Goal: Task Accomplishment & Management: Manage account settings

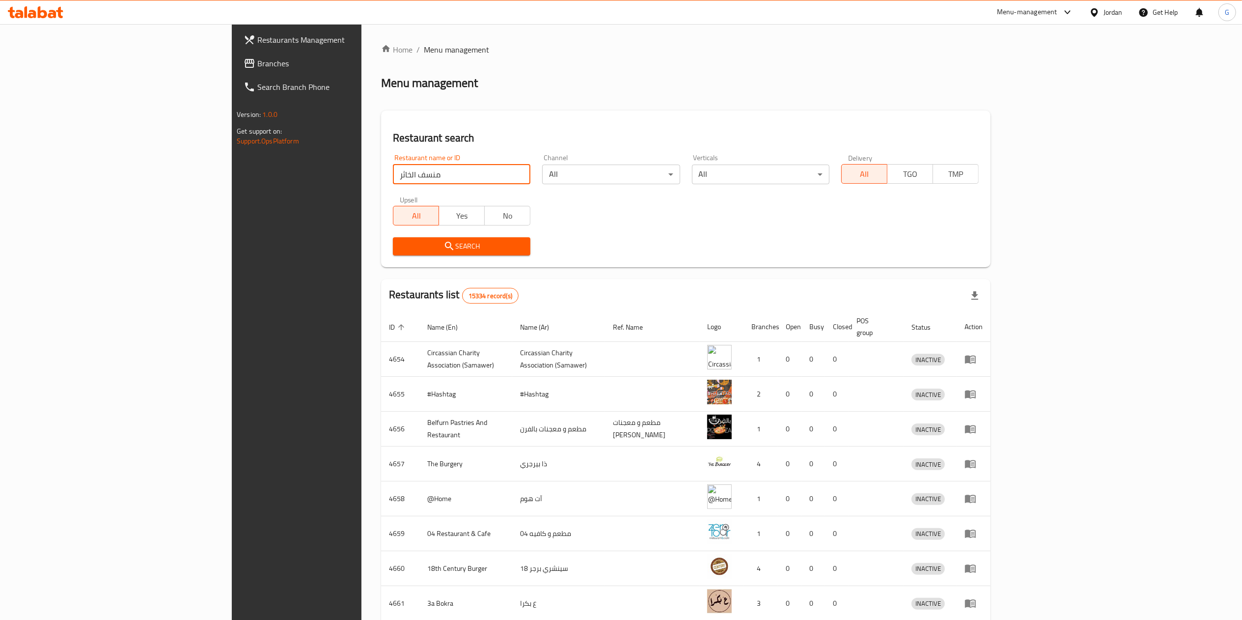
type input "منسف الخاثر"
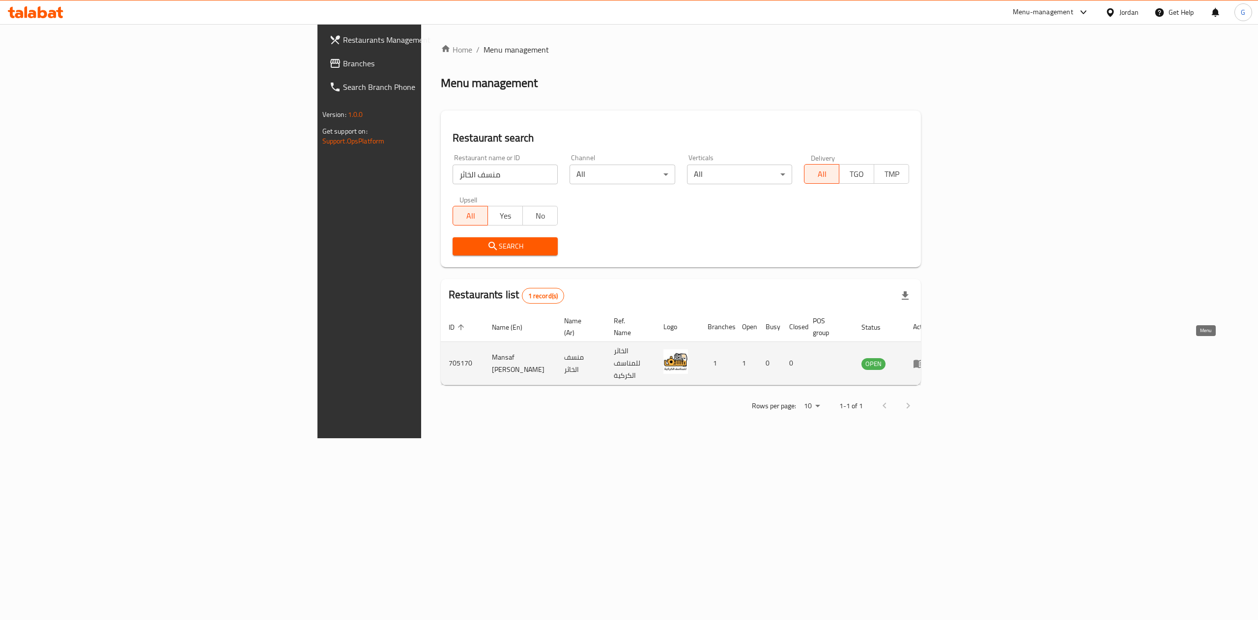
click at [924, 360] on icon "enhanced table" at bounding box center [918, 364] width 11 height 8
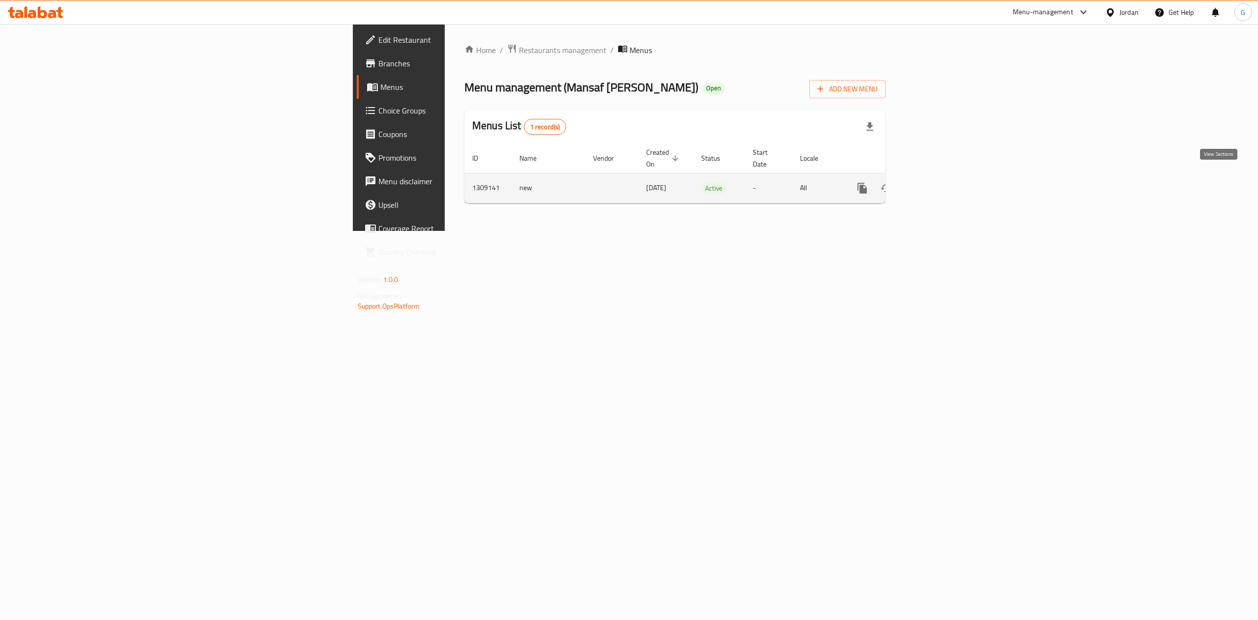
click at [937, 184] on icon "enhanced table" at bounding box center [932, 188] width 9 height 9
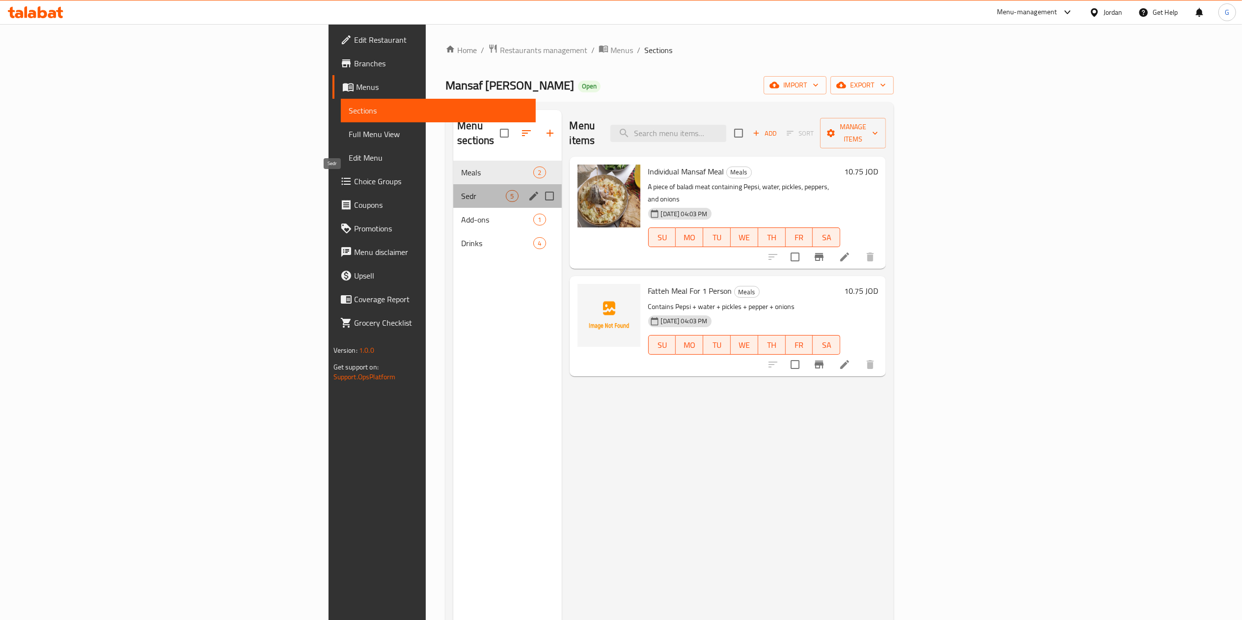
click at [461, 190] on span "Sedr" at bounding box center [483, 196] width 45 height 12
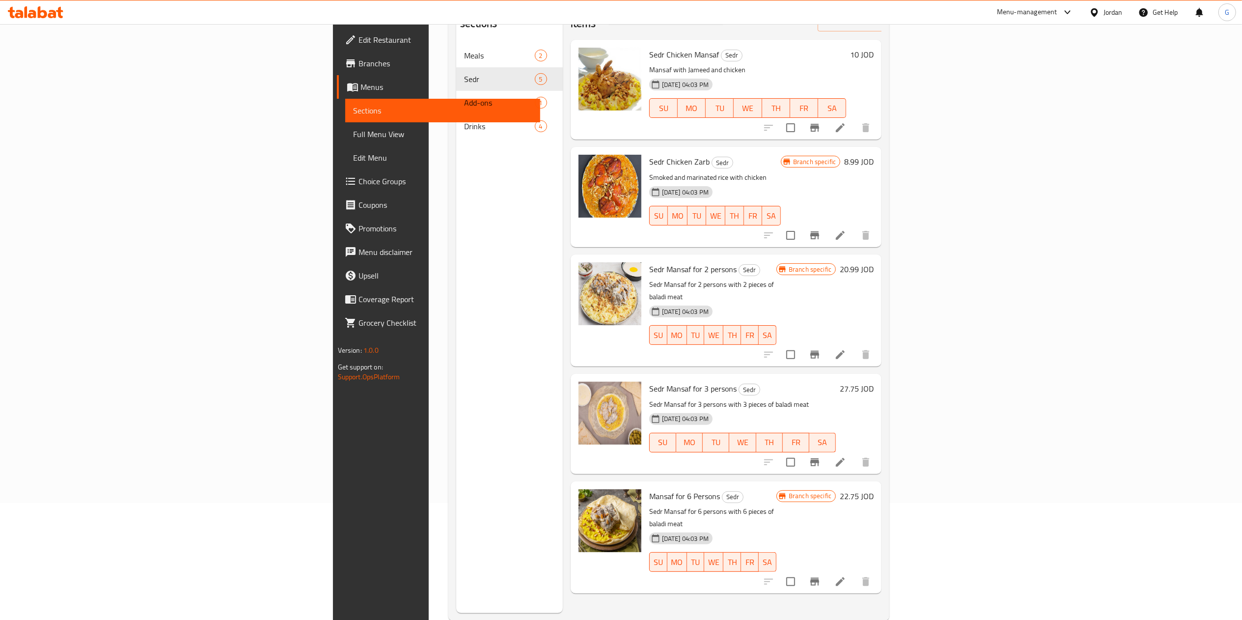
scroll to position [126, 0]
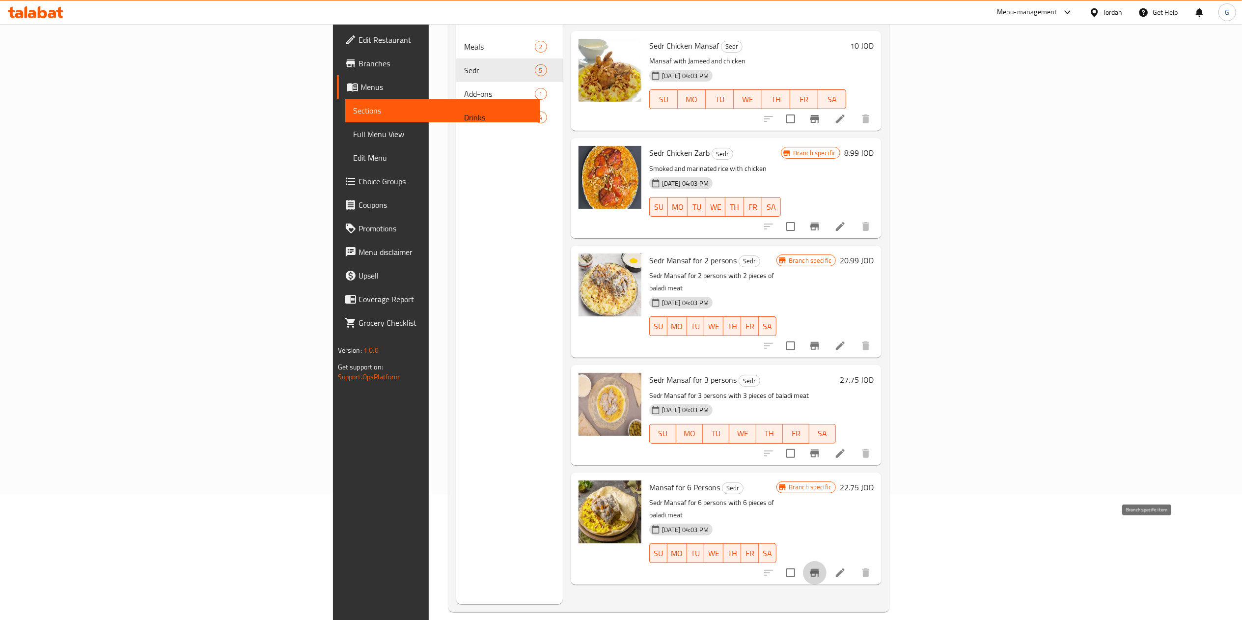
click at [819, 569] on icon "Branch-specific-item" at bounding box center [815, 573] width 9 height 8
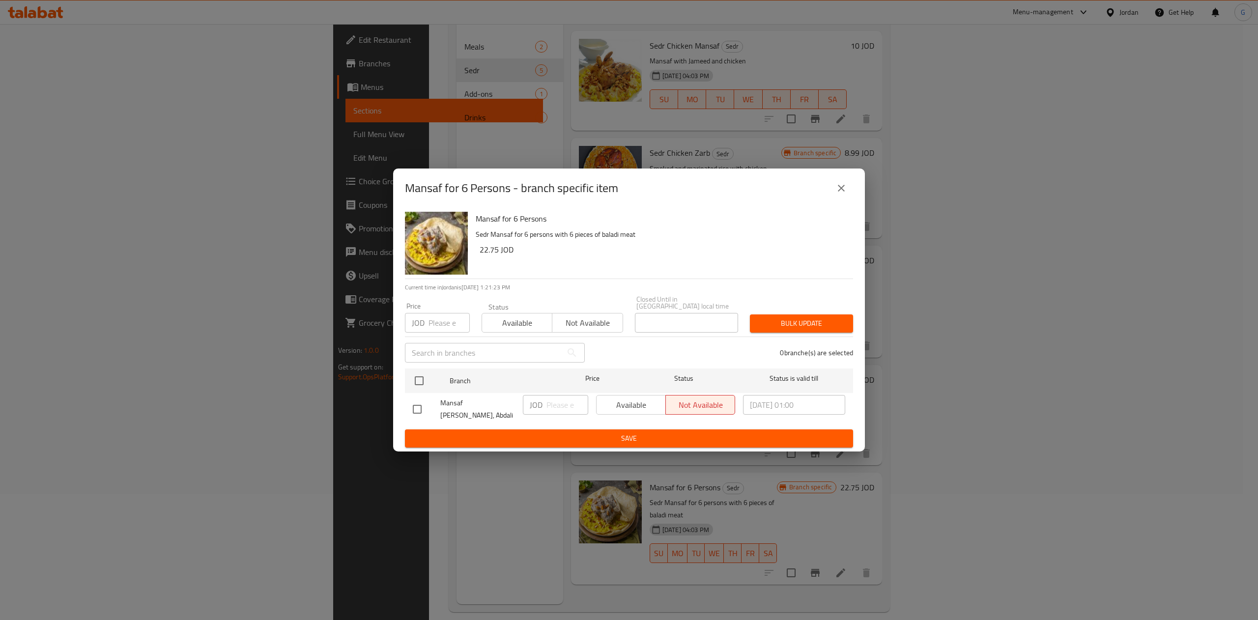
click at [853, 197] on div "Mansaf for 6 Persons - branch specific item" at bounding box center [629, 187] width 472 height 39
click at [849, 197] on button "close" at bounding box center [841, 188] width 24 height 24
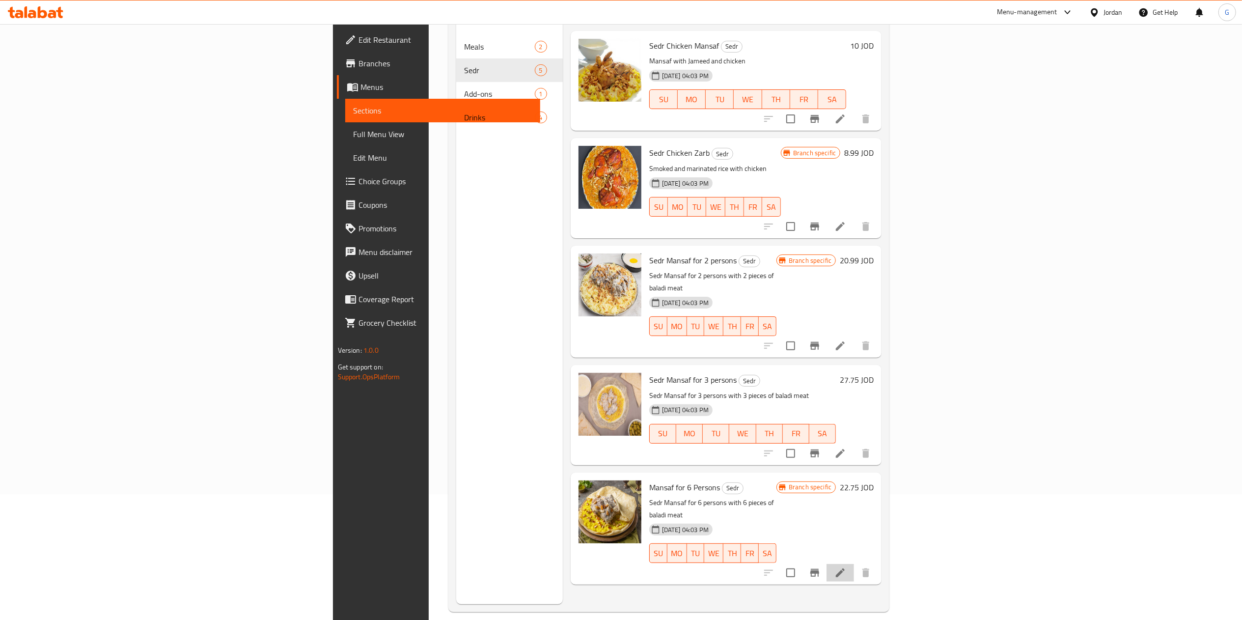
click at [854, 564] on li at bounding box center [841, 573] width 28 height 18
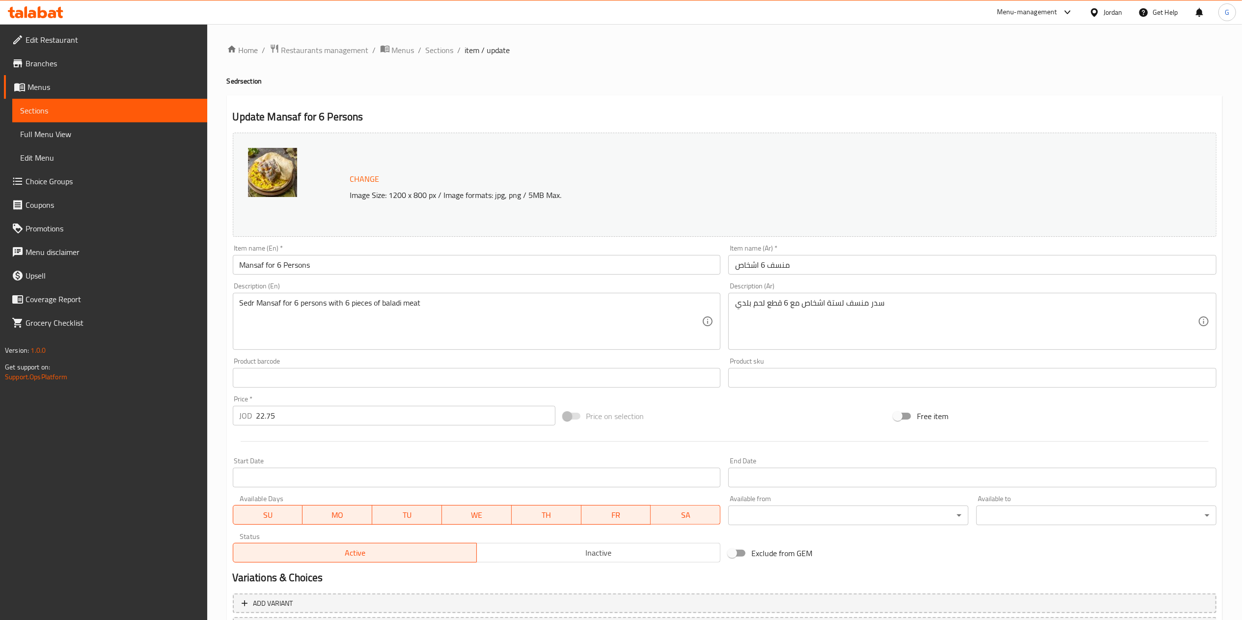
click at [329, 422] on input "22.75" at bounding box center [405, 416] width 299 height 20
paste input "55"
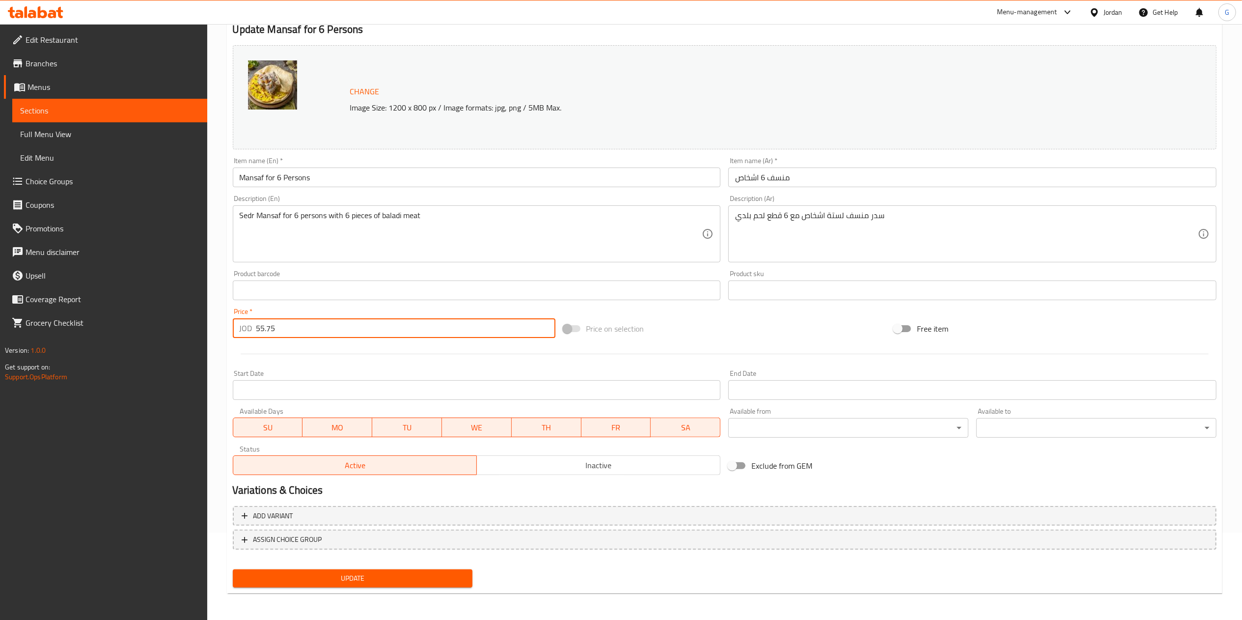
type input "55.75"
click at [437, 584] on button "Update" at bounding box center [353, 578] width 240 height 18
click at [445, 573] on span "Update" at bounding box center [353, 578] width 224 height 12
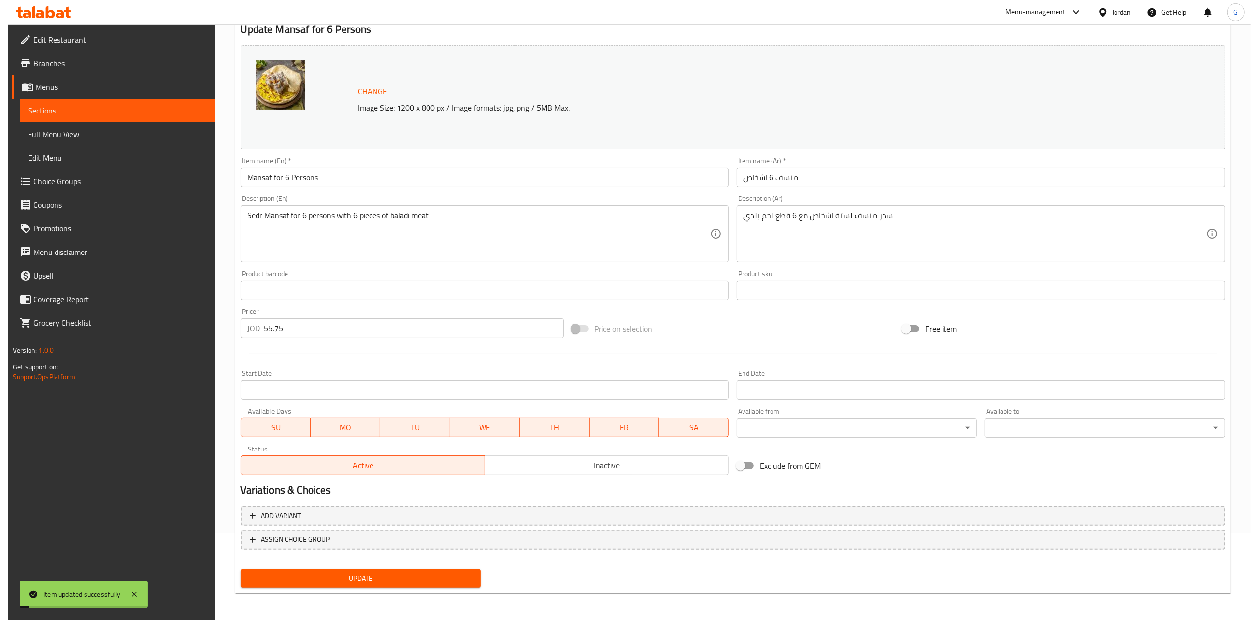
scroll to position [0, 0]
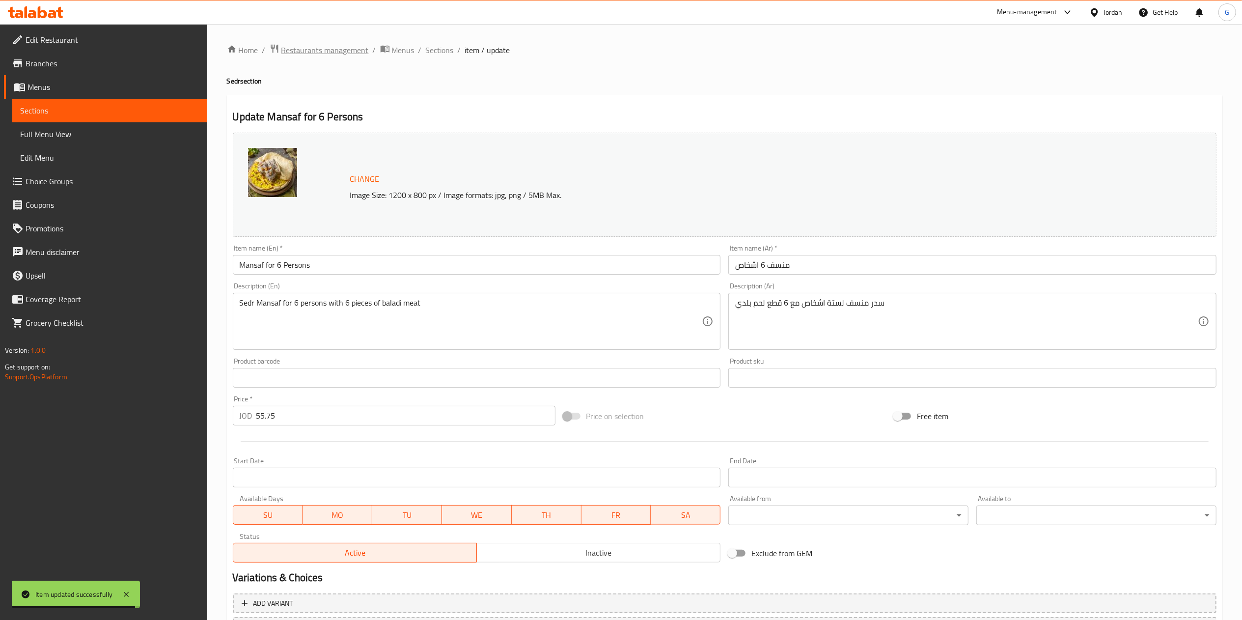
click at [345, 47] on span "Restaurants management" at bounding box center [324, 50] width 87 height 12
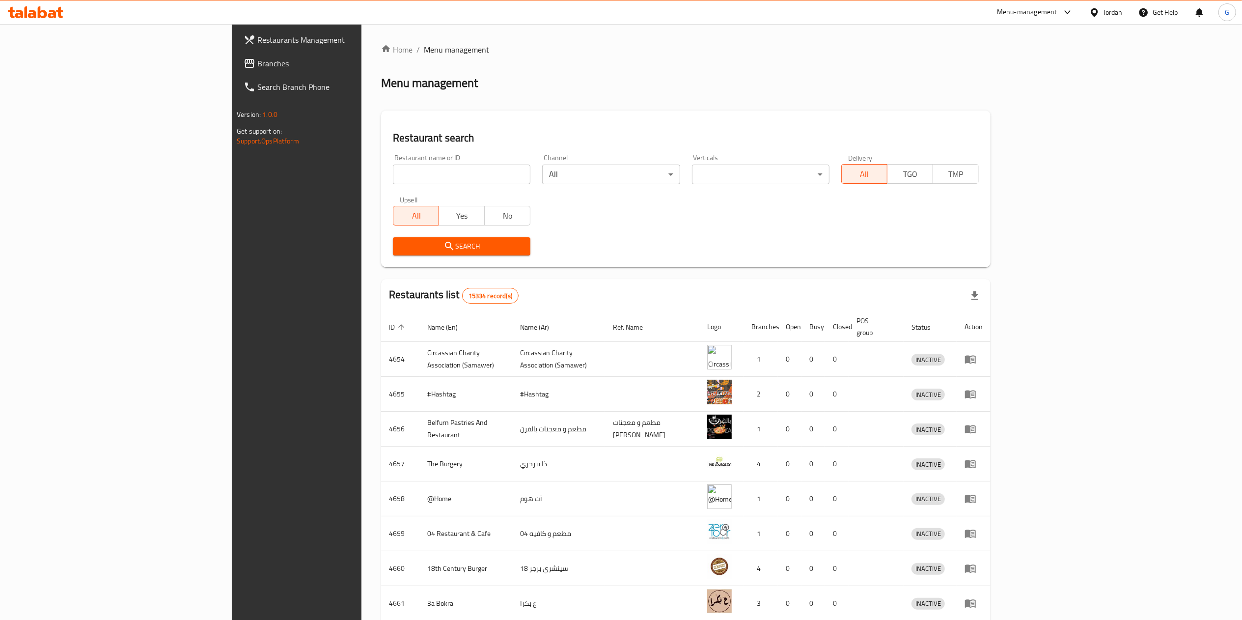
click at [416, 170] on input "search" at bounding box center [462, 175] width 138 height 20
type input "fatayer"
click button "Search" at bounding box center [462, 246] width 138 height 18
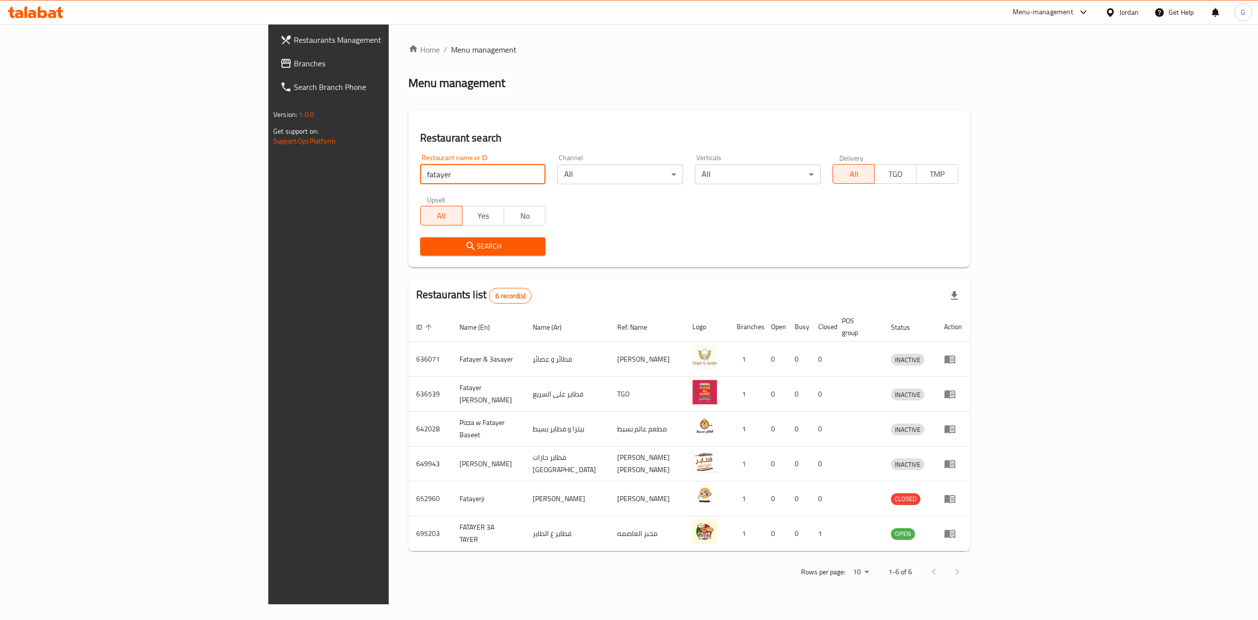
click at [294, 66] on span "Branches" at bounding box center [382, 63] width 177 height 12
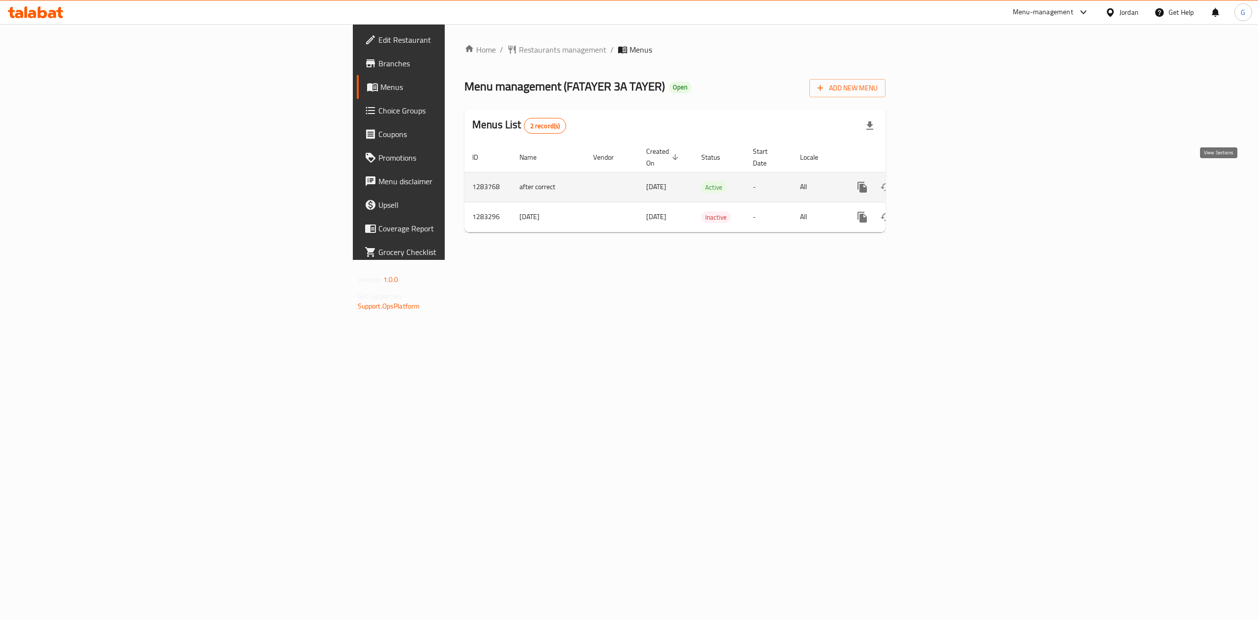
click at [945, 175] on link "enhanced table" at bounding box center [933, 187] width 24 height 24
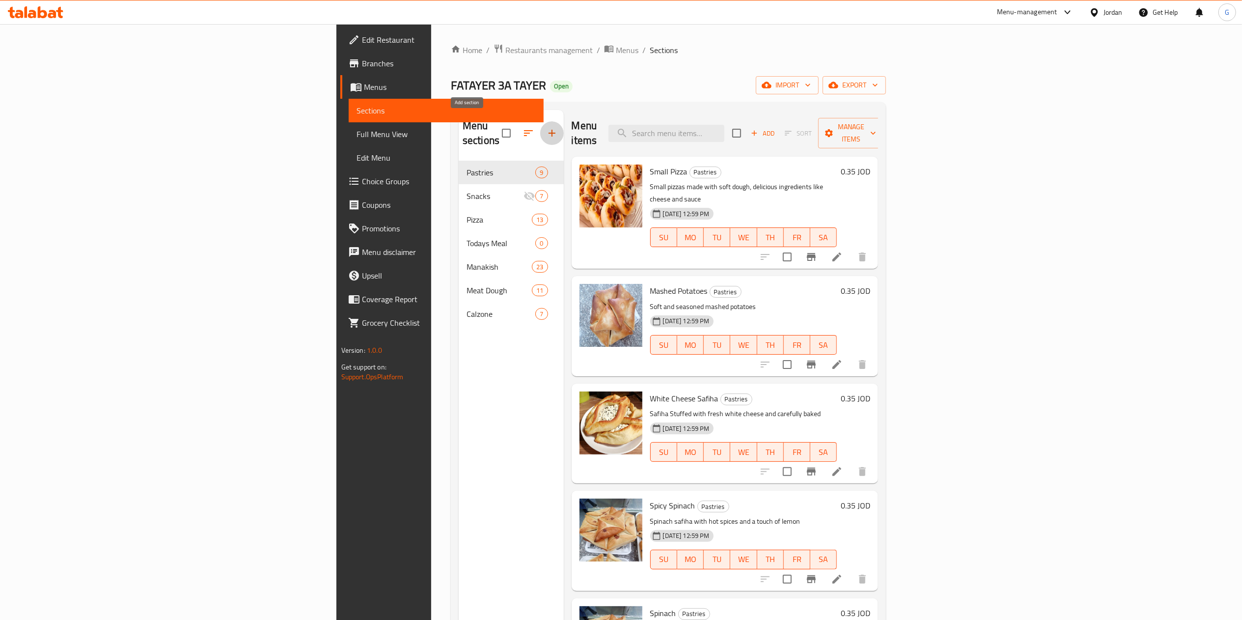
click at [540, 125] on button "button" at bounding box center [552, 133] width 24 height 24
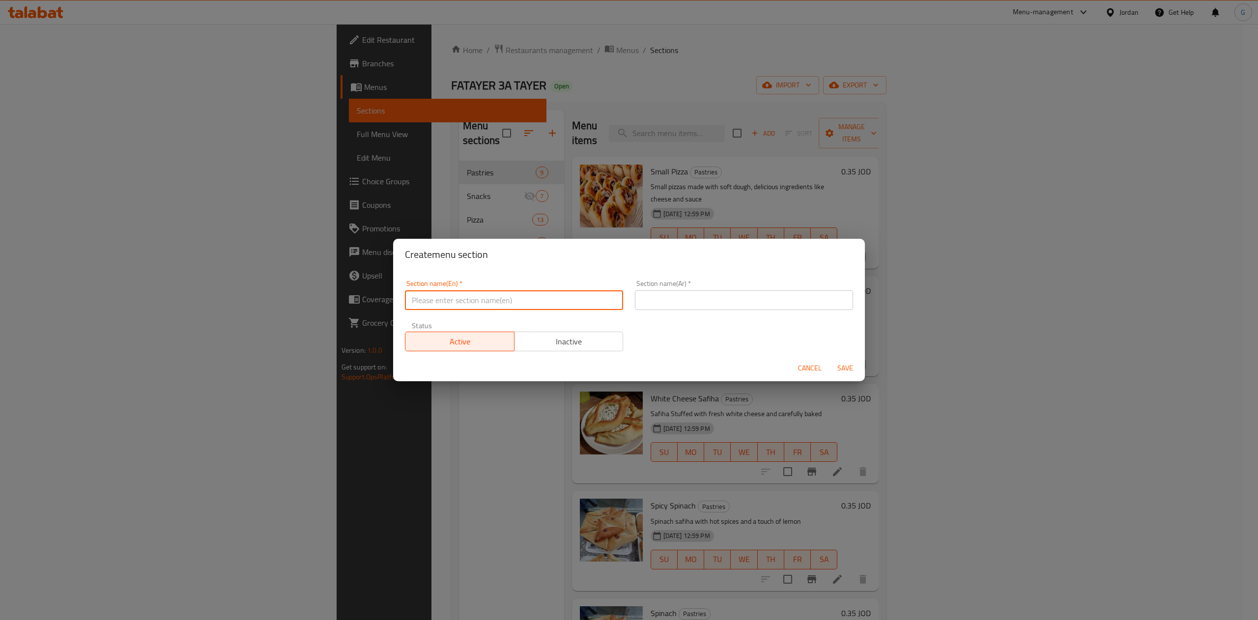
click at [473, 301] on input "text" at bounding box center [514, 300] width 218 height 20
type input "Drinks"
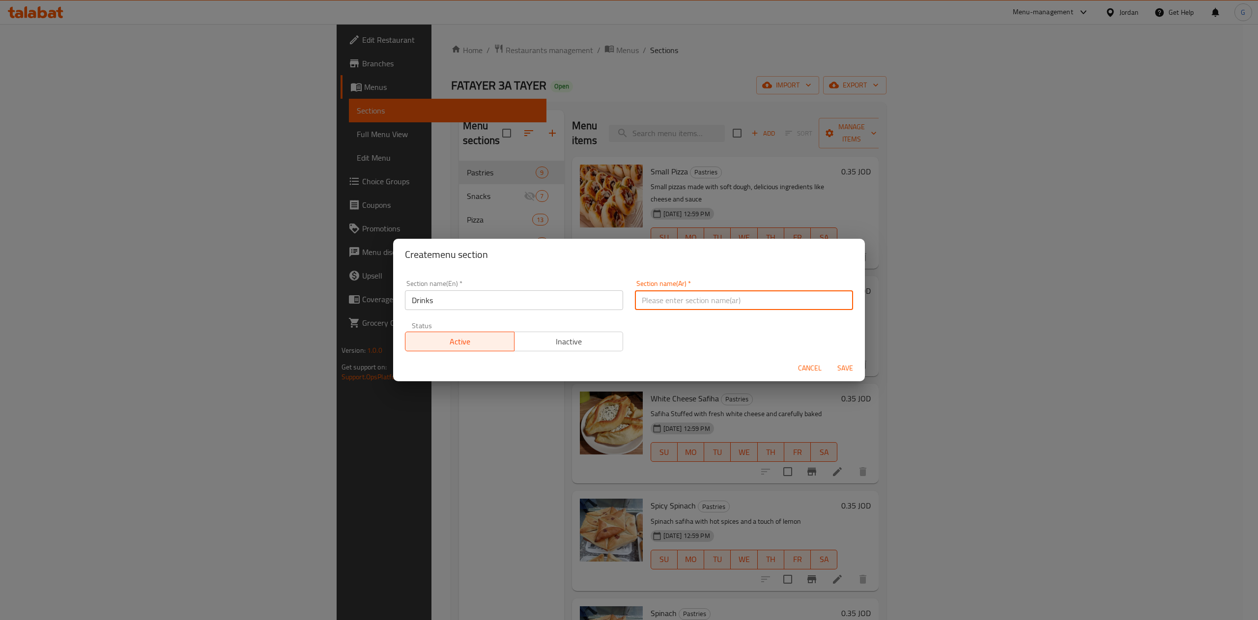
click at [677, 302] on input "text" at bounding box center [744, 300] width 218 height 20
type input "مشروبات"
click at [676, 340] on div "Section name(En)   * Drinks Section name(En) * Section name(Ar)   * مشروبات Sec…" at bounding box center [629, 315] width 460 height 83
click at [843, 367] on span "Save" at bounding box center [845, 368] width 24 height 12
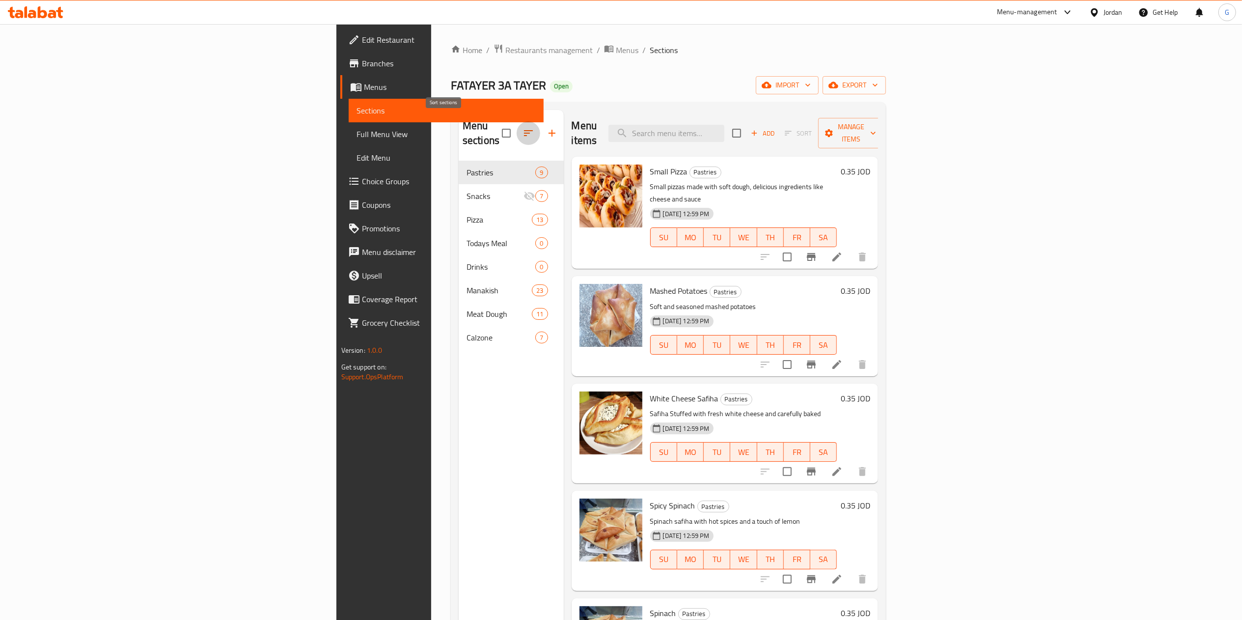
click at [517, 127] on button "button" at bounding box center [529, 133] width 24 height 24
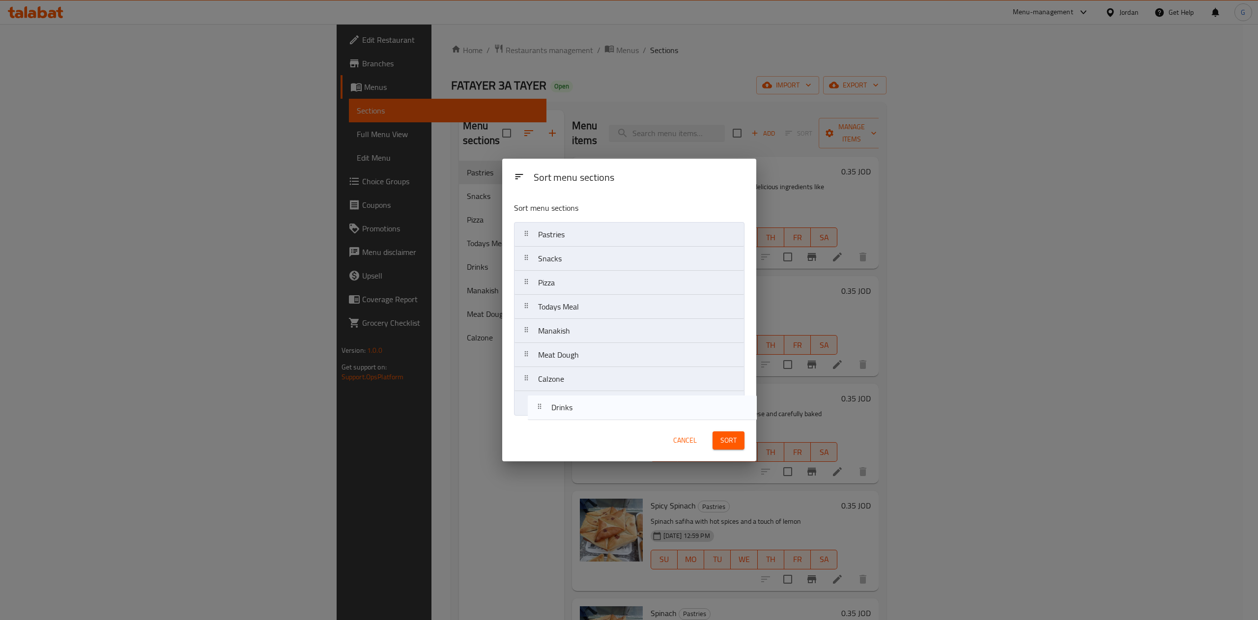
drag, startPoint x: 561, startPoint y: 329, endPoint x: 568, endPoint y: 408, distance: 78.9
click at [568, 408] on nav "Pastries Snacks Pizza Todays Meal Drinks Manakish Meat Dough Calzone" at bounding box center [629, 319] width 230 height 194
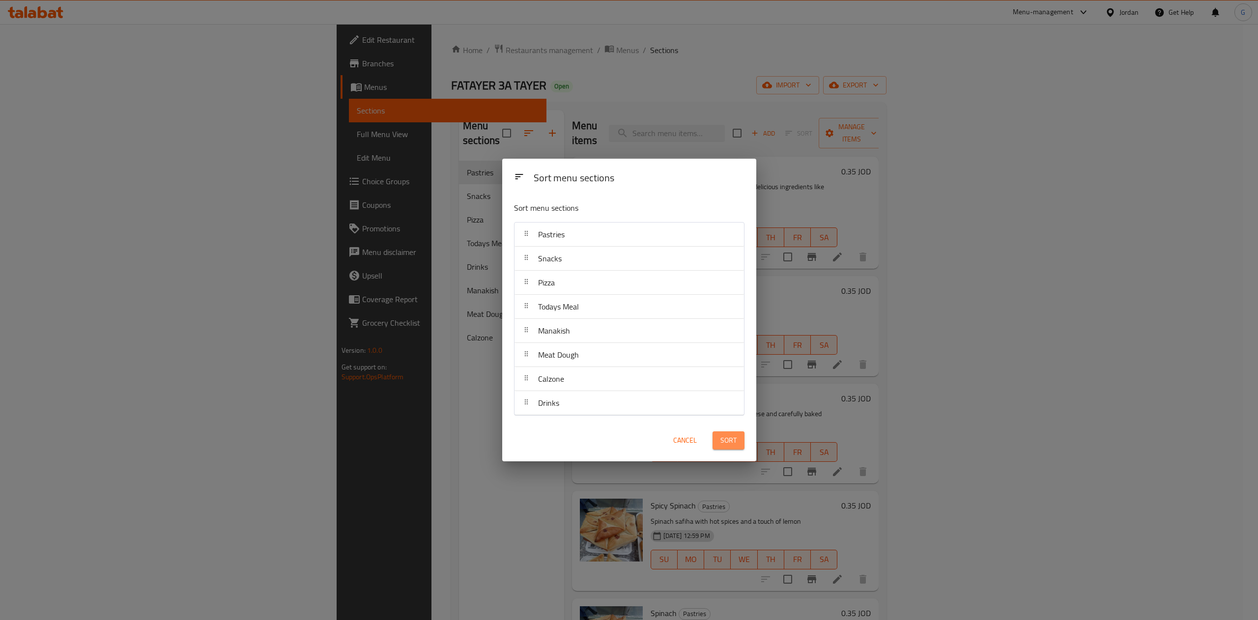
click at [726, 434] on span "Sort" at bounding box center [728, 440] width 16 height 12
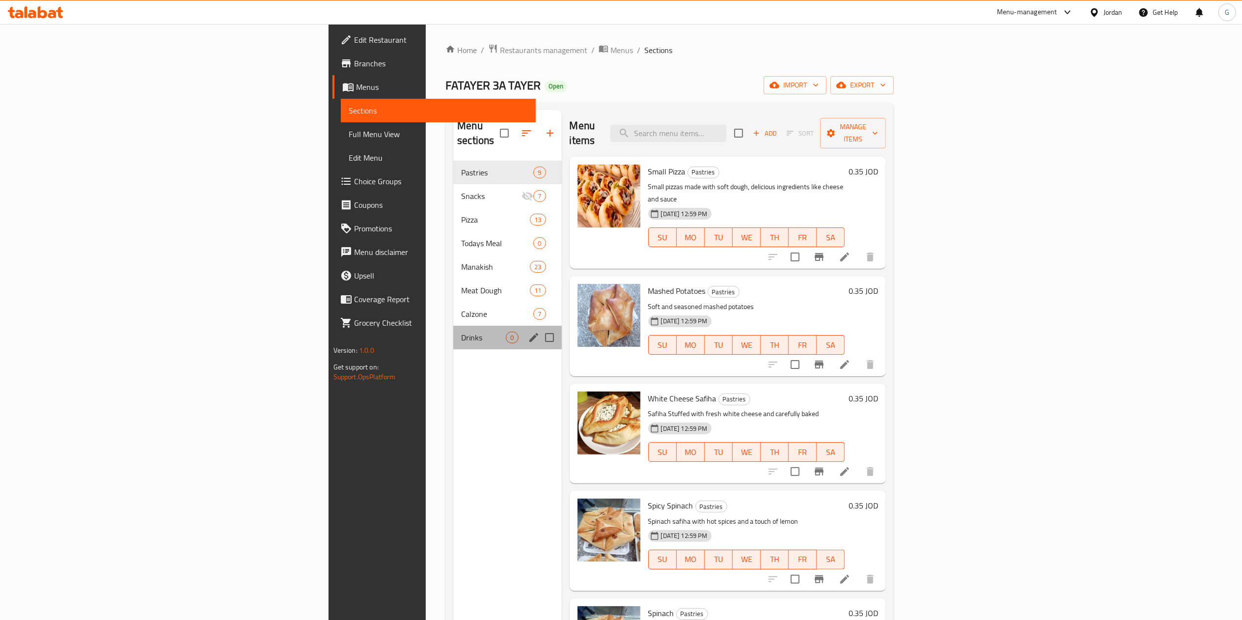
click at [453, 326] on div "Drinks 0" at bounding box center [507, 338] width 108 height 24
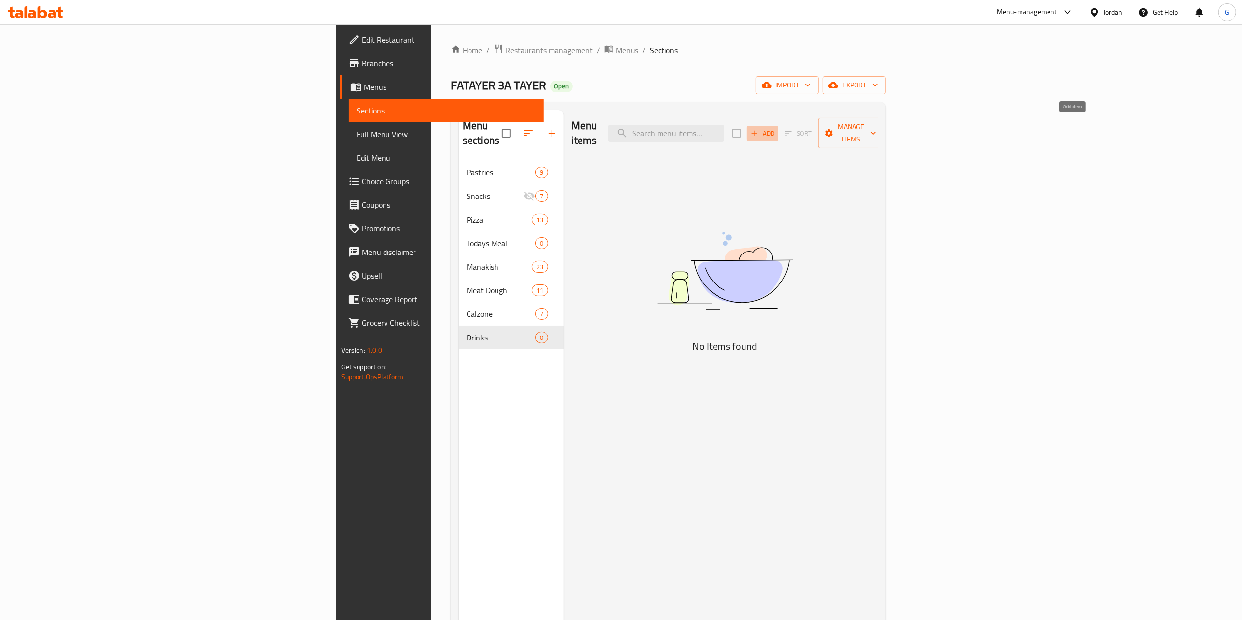
click at [776, 128] on span "Add" at bounding box center [763, 133] width 27 height 11
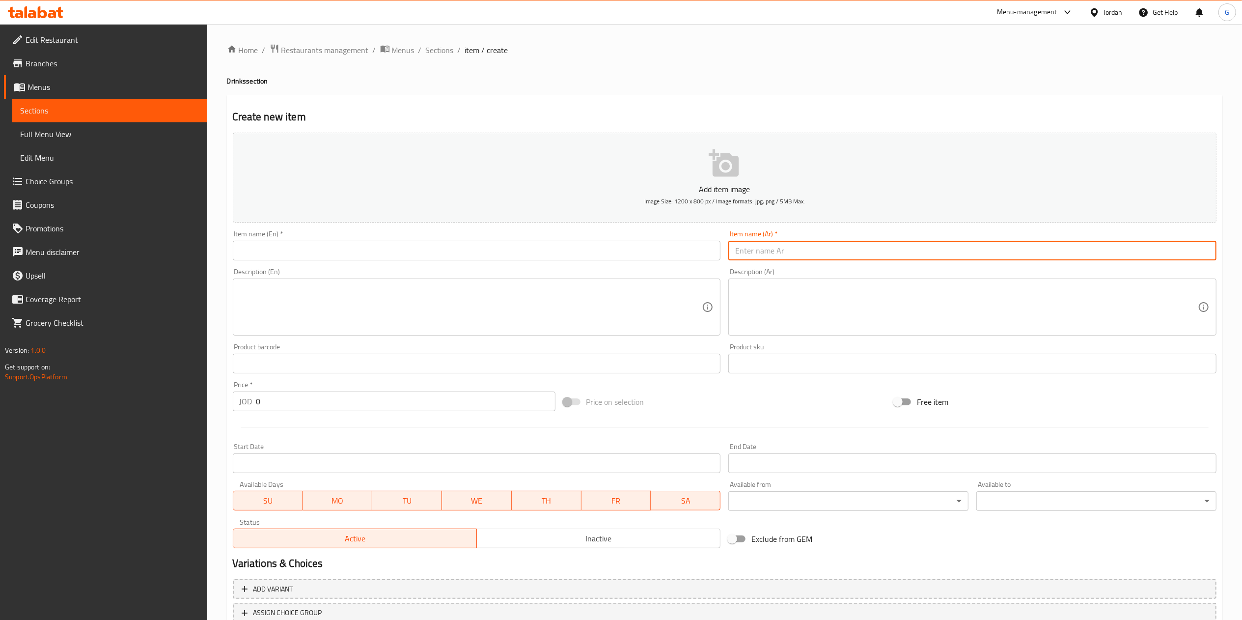
click at [836, 249] on input "text" at bounding box center [972, 251] width 488 height 20
type input "ماتركس كولا"
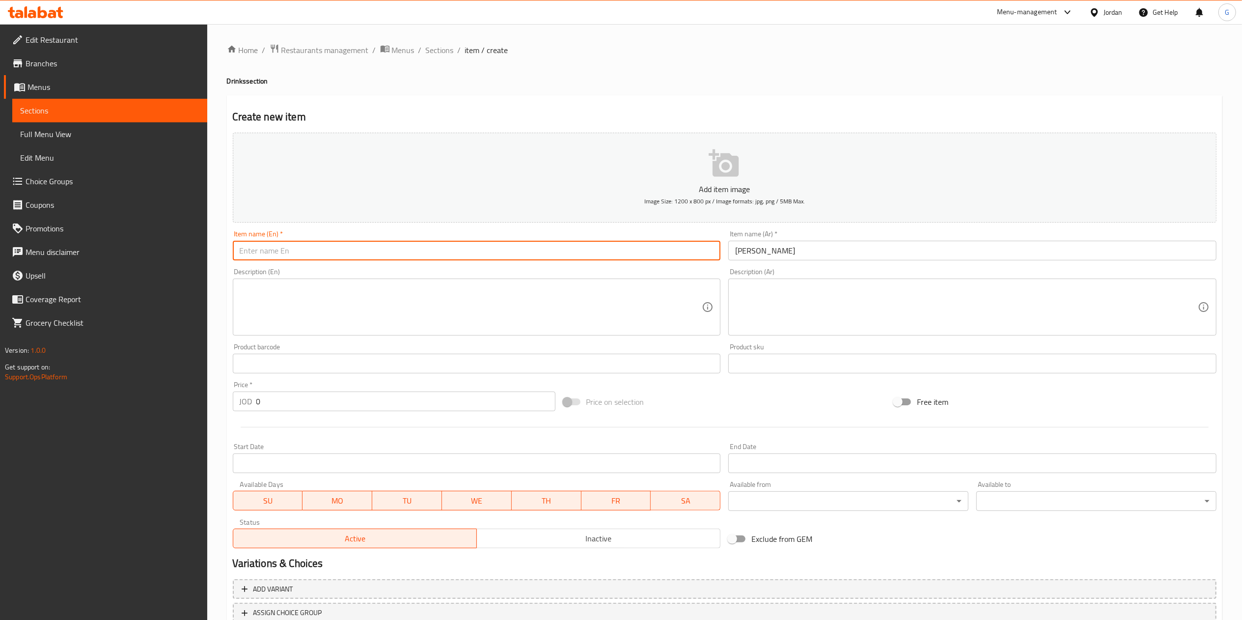
click at [688, 251] on input "text" at bounding box center [477, 251] width 488 height 20
type input "Matrix Cola"
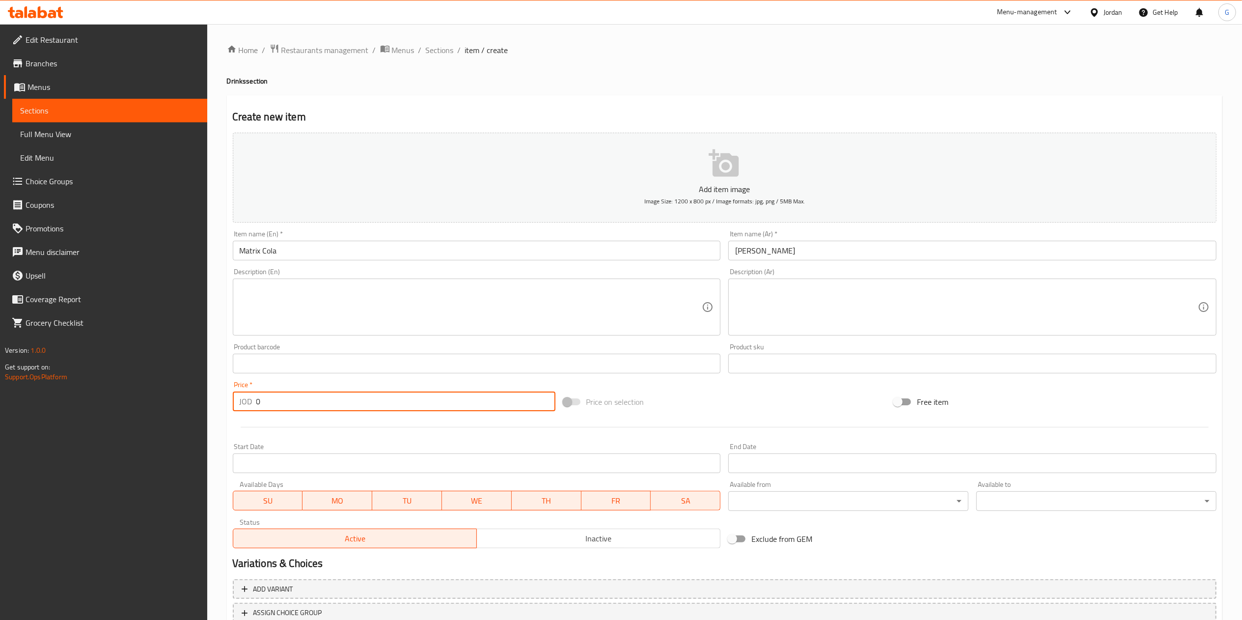
click at [390, 402] on input "0" at bounding box center [405, 402] width 299 height 20
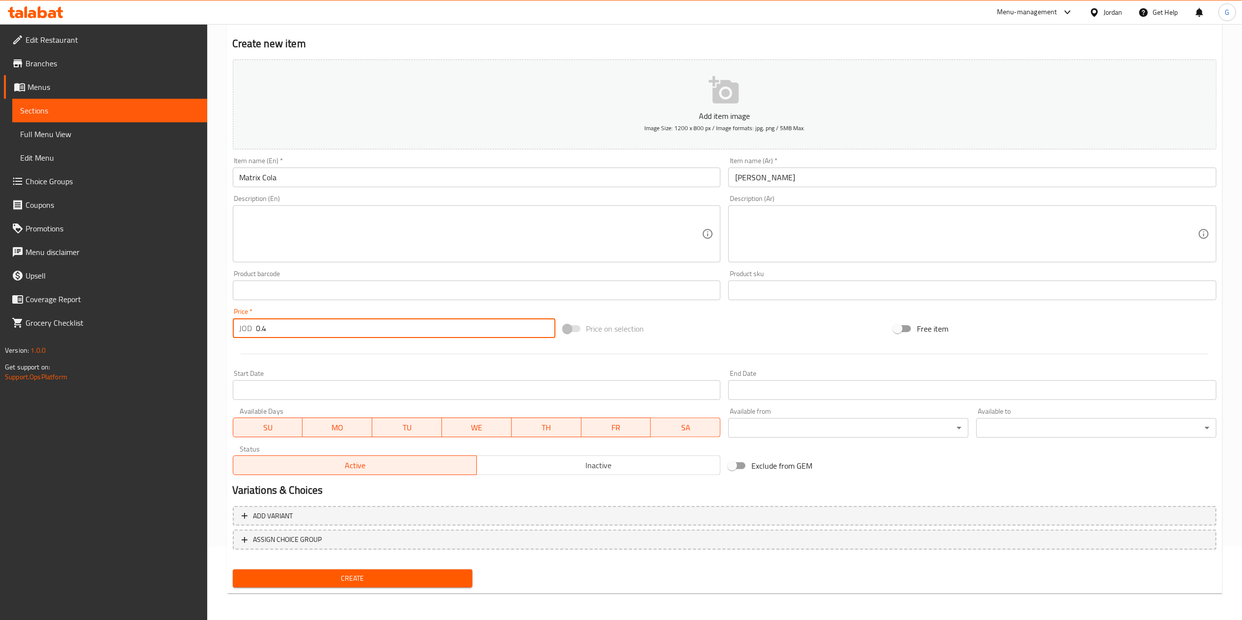
type input "0.4"
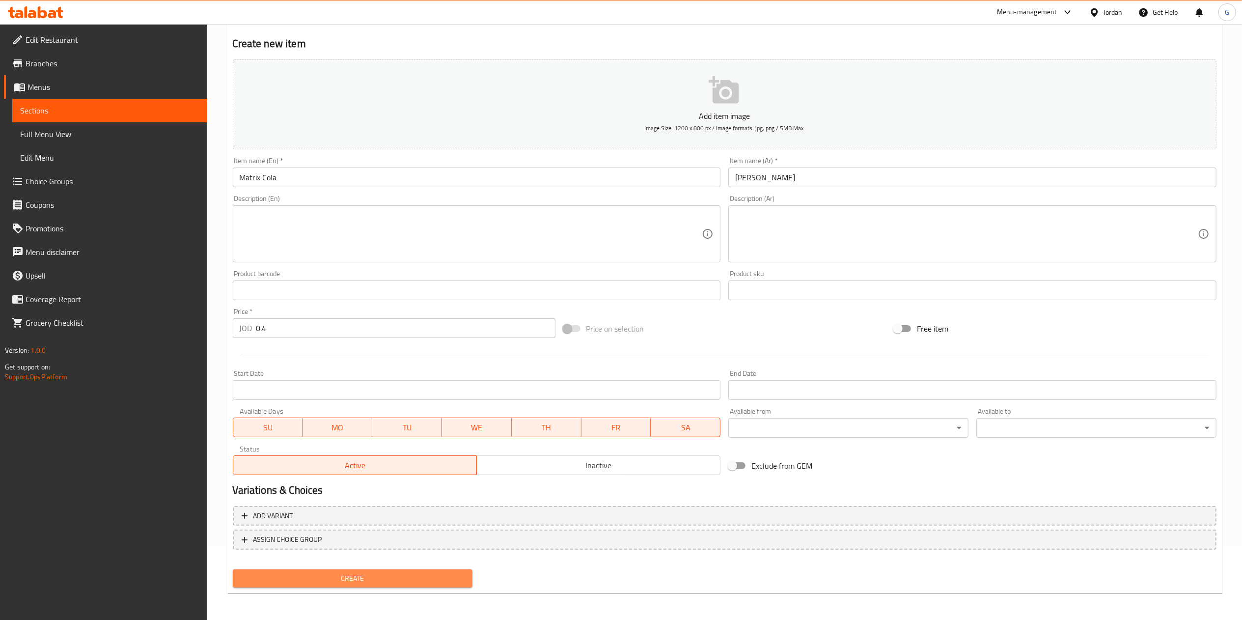
click at [404, 575] on span "Create" at bounding box center [353, 578] width 224 height 12
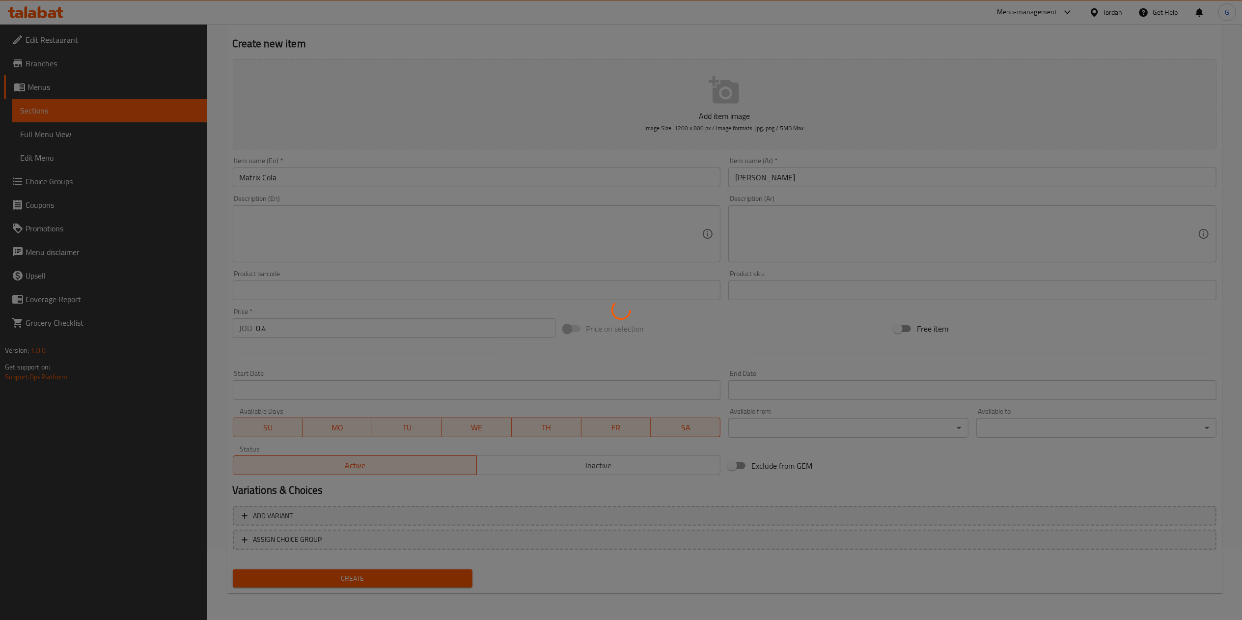
type input "0"
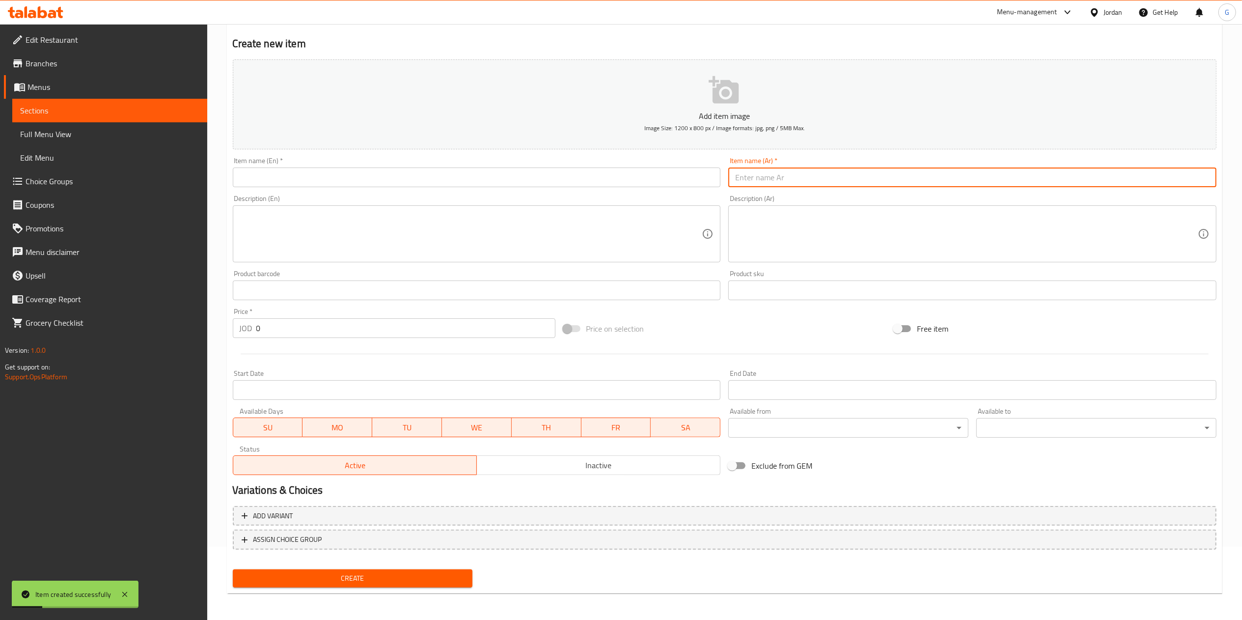
click at [813, 170] on input "text" at bounding box center [972, 178] width 488 height 20
type input "ماتركس سفن اب"
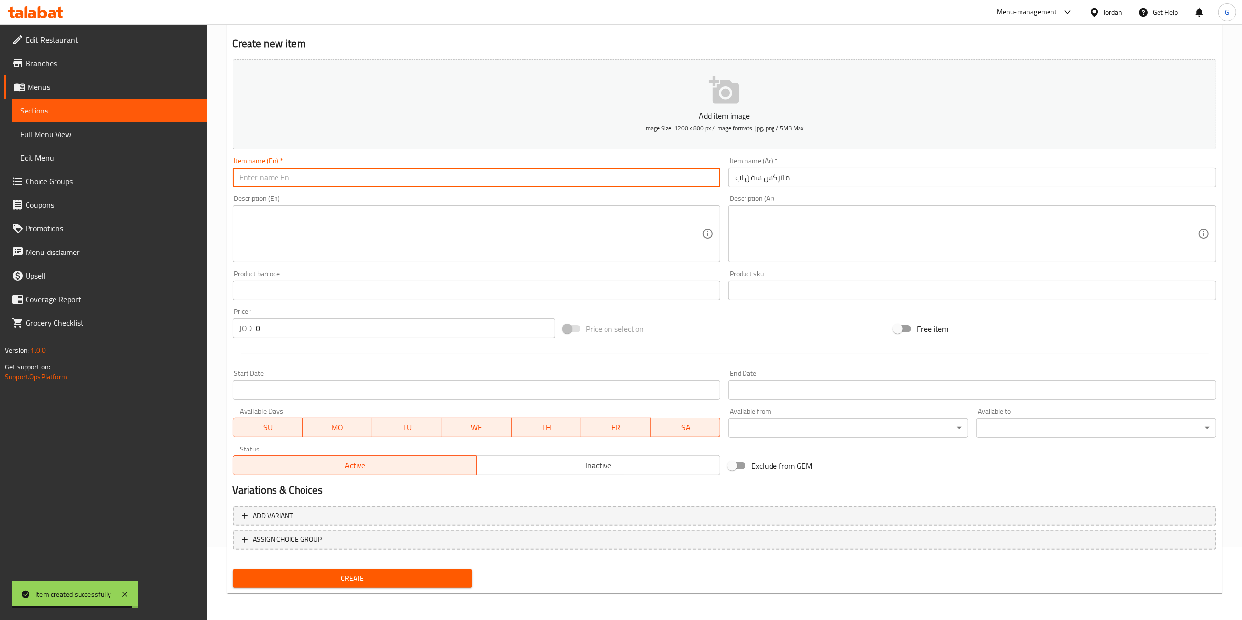
click at [523, 179] on input "text" at bounding box center [477, 178] width 488 height 20
type input "Matrix 7 up"
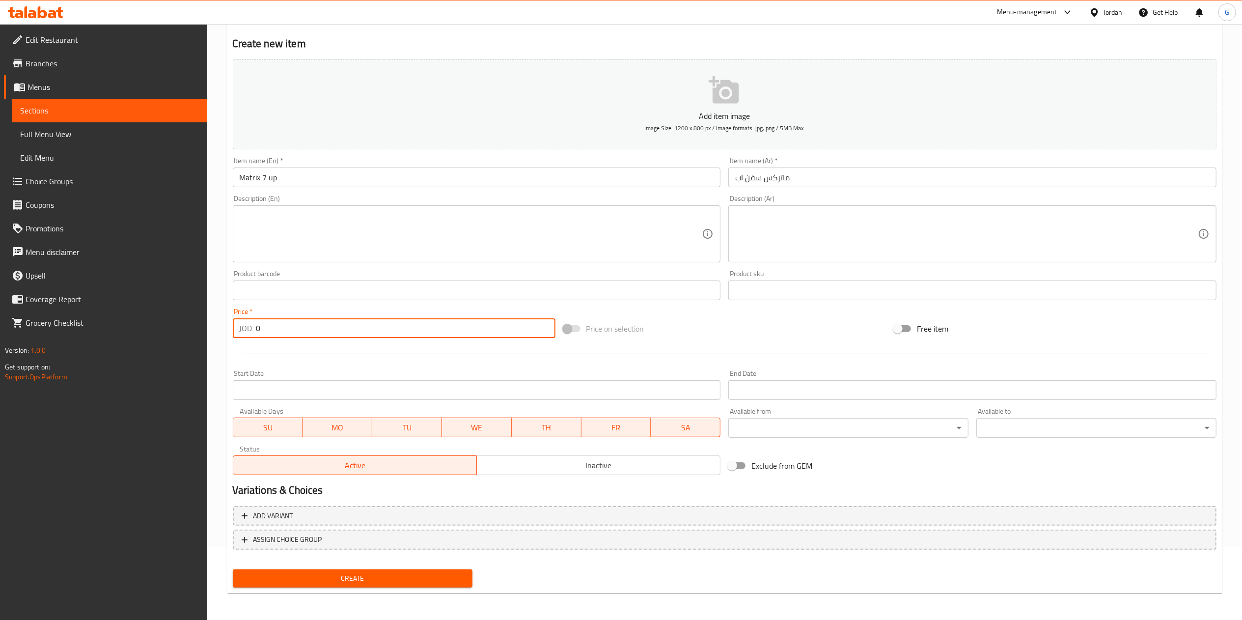
click at [339, 330] on input "0" at bounding box center [405, 328] width 299 height 20
type input "0.4"
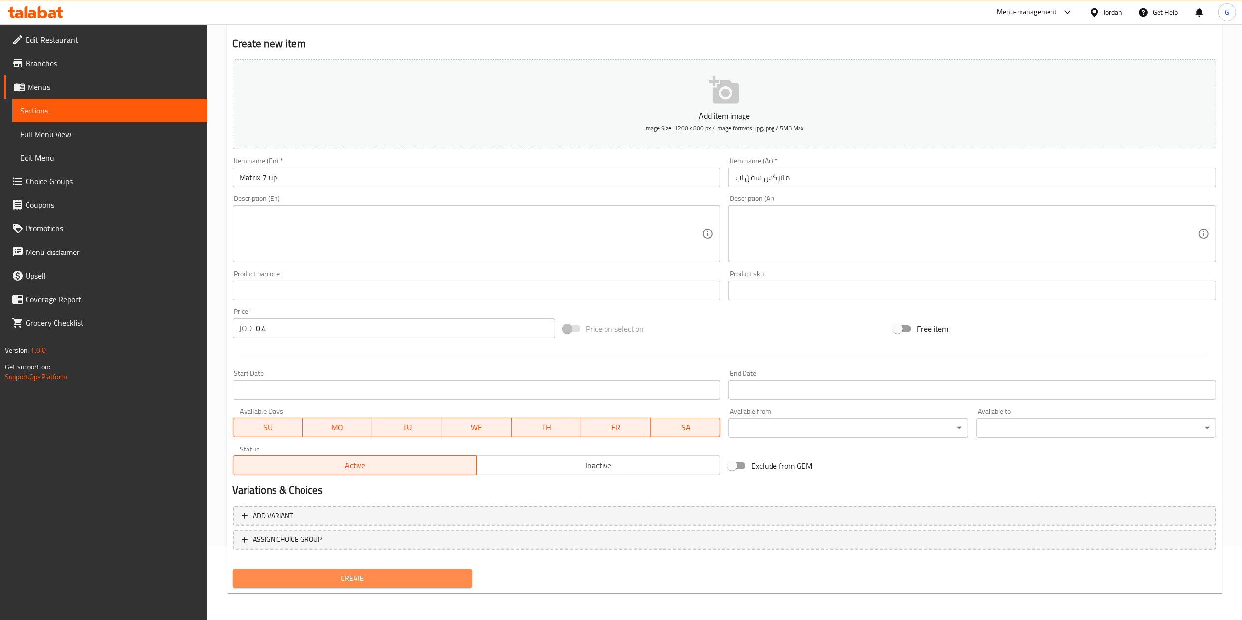
click at [402, 578] on span "Create" at bounding box center [353, 578] width 224 height 12
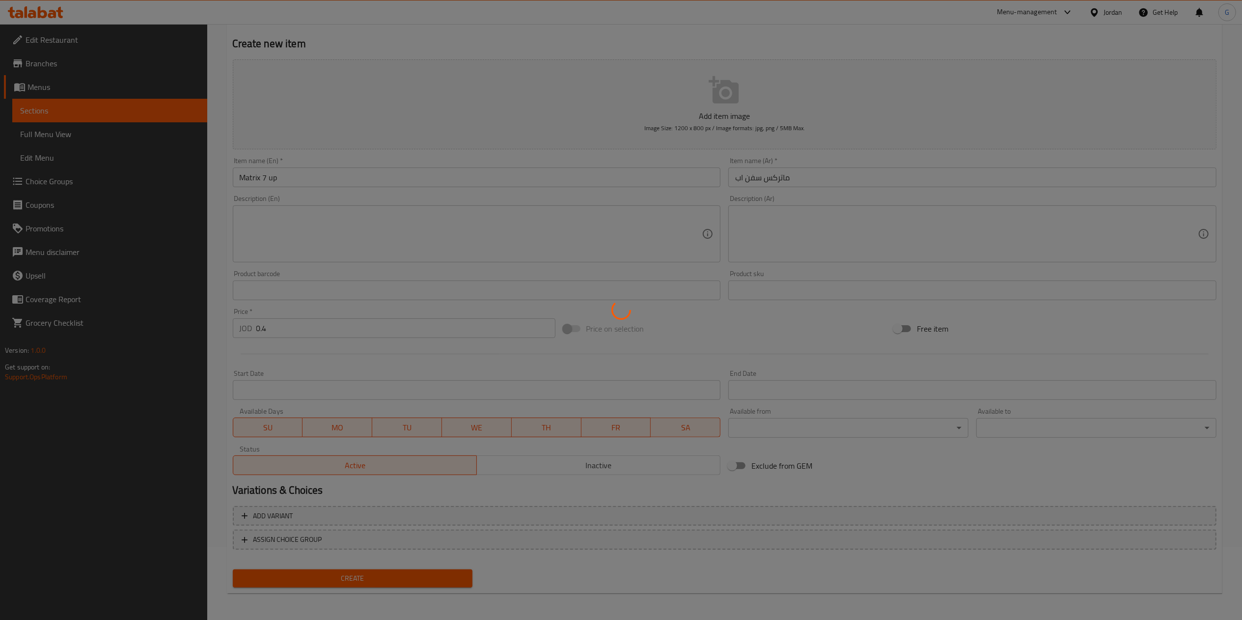
type input "0"
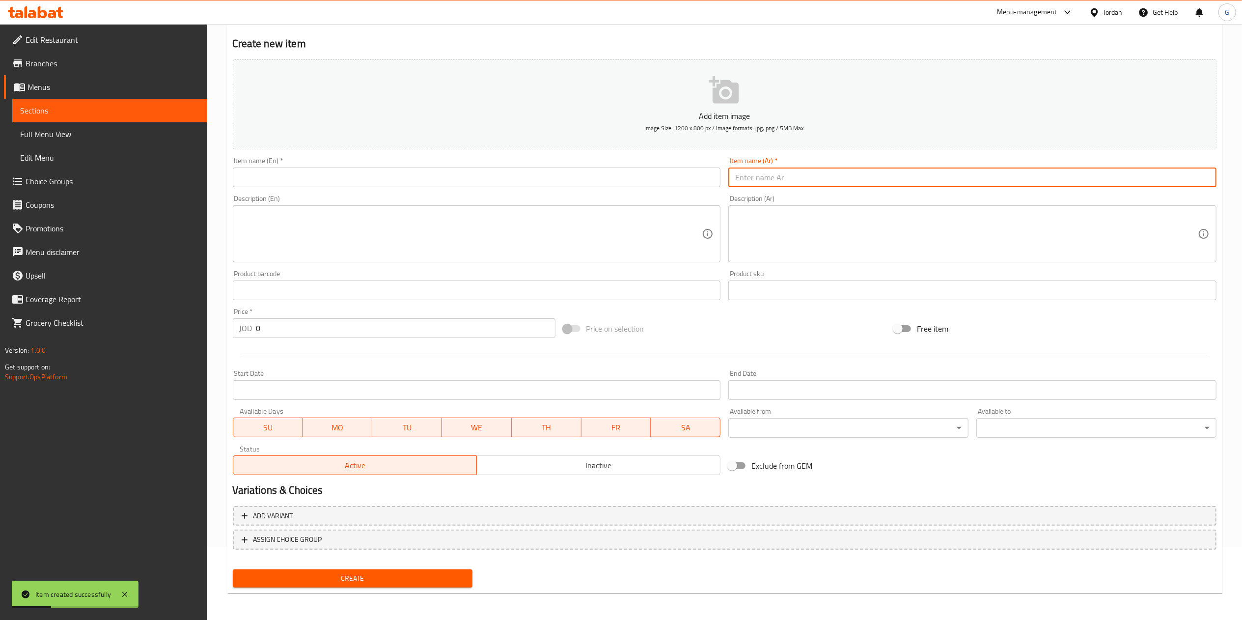
click at [753, 174] on input "text" at bounding box center [972, 178] width 488 height 20
type input "ماتركس فواكه"
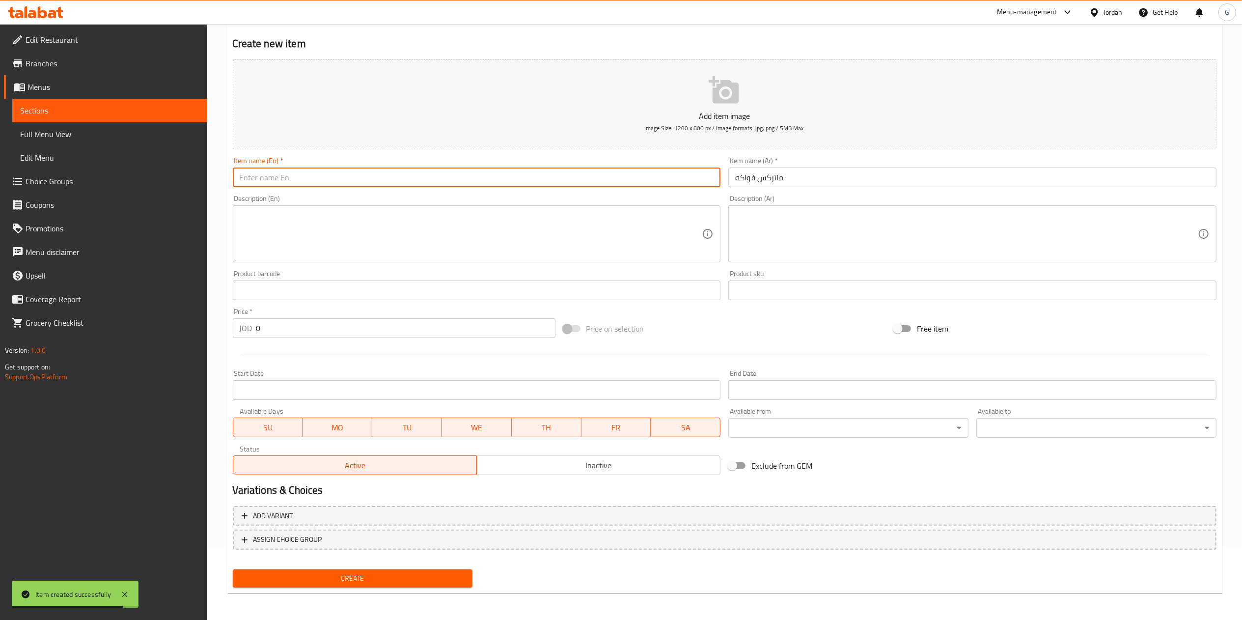
click at [699, 180] on input "text" at bounding box center [477, 178] width 488 height 20
click at [272, 175] on input "Matrix Cola" at bounding box center [477, 178] width 488 height 20
type input "Matrix fruit"
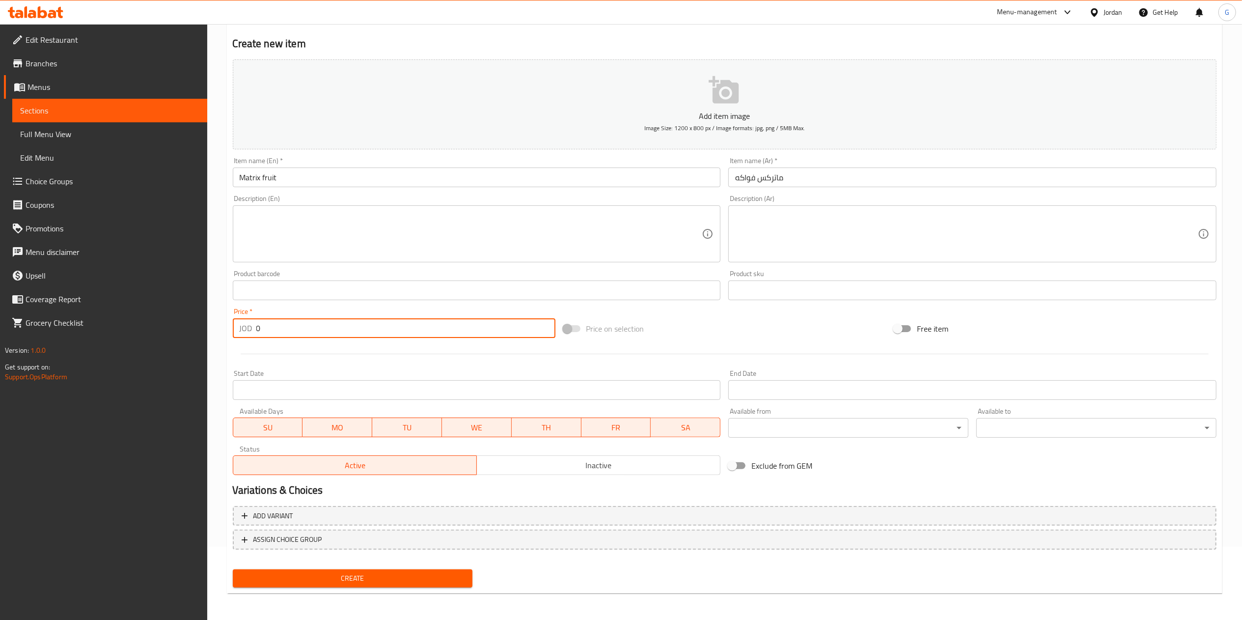
click at [297, 333] on input "0" at bounding box center [405, 328] width 299 height 20
type input "0.6"
click at [366, 567] on div "Create" at bounding box center [353, 578] width 248 height 26
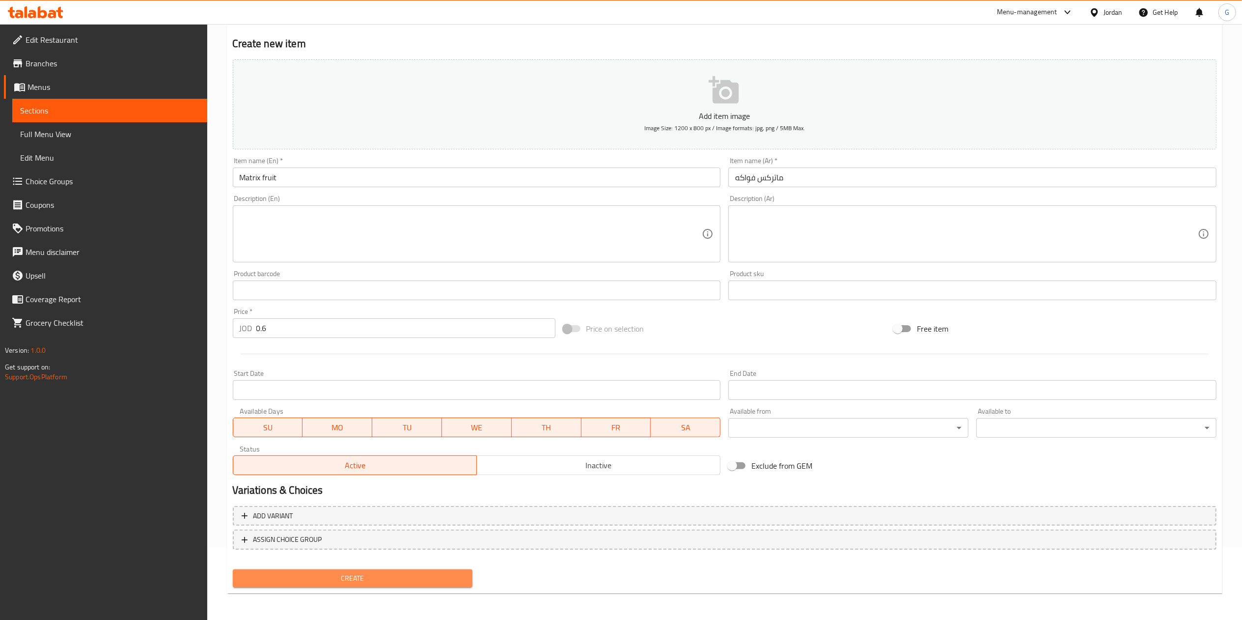
click at [366, 577] on span "Create" at bounding box center [353, 578] width 224 height 12
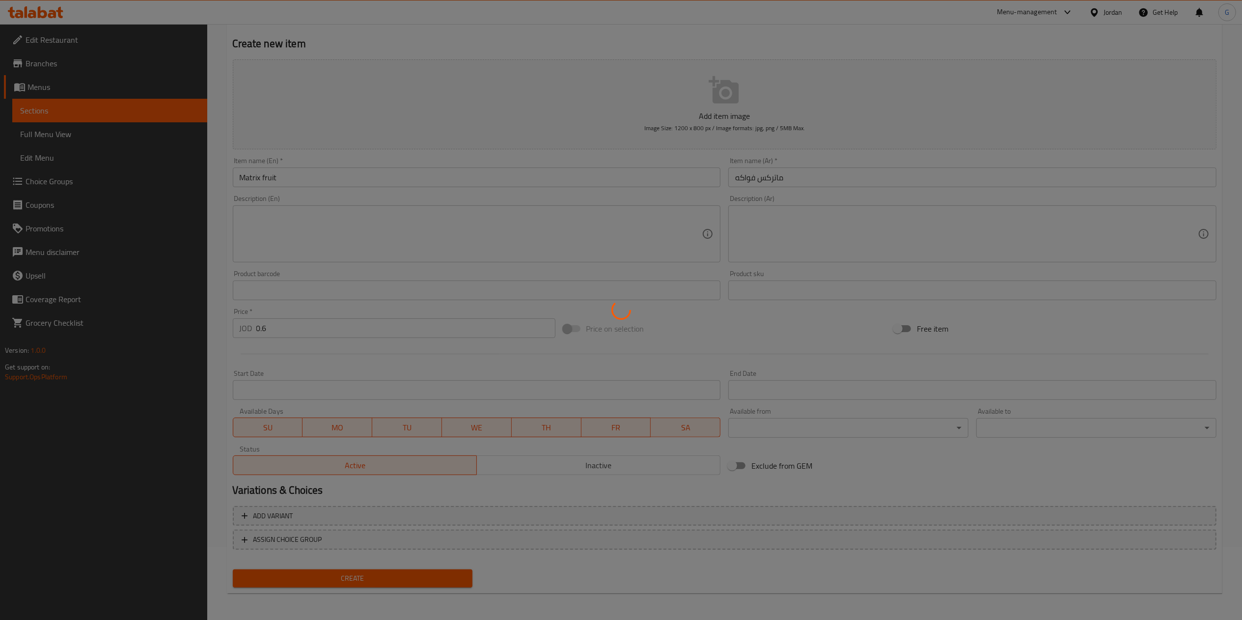
type input "0"
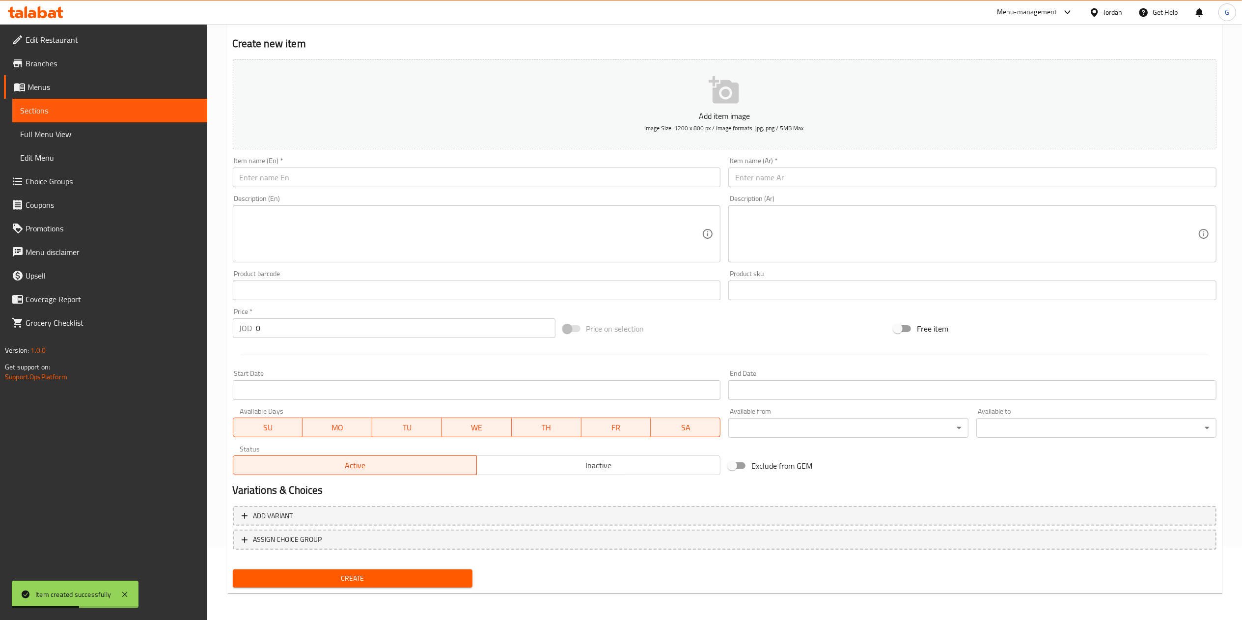
click at [783, 179] on input "text" at bounding box center [972, 178] width 488 height 20
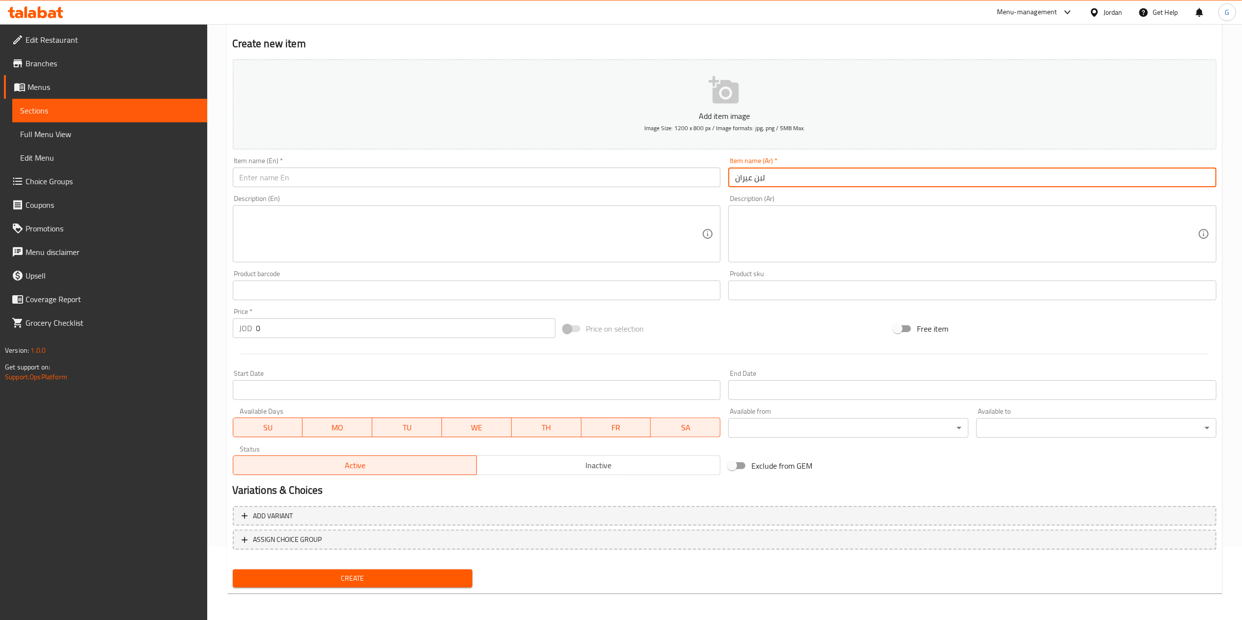
type input "لبن عيران"
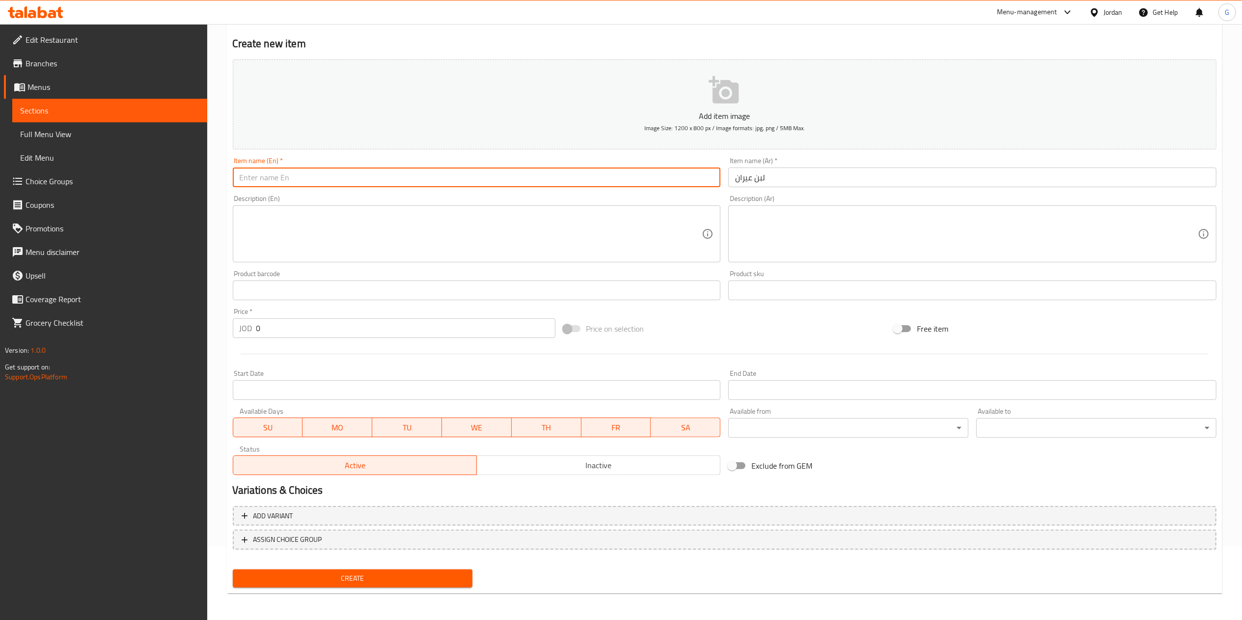
click at [658, 178] on input "text" at bounding box center [477, 178] width 488 height 20
type input "eran milk"
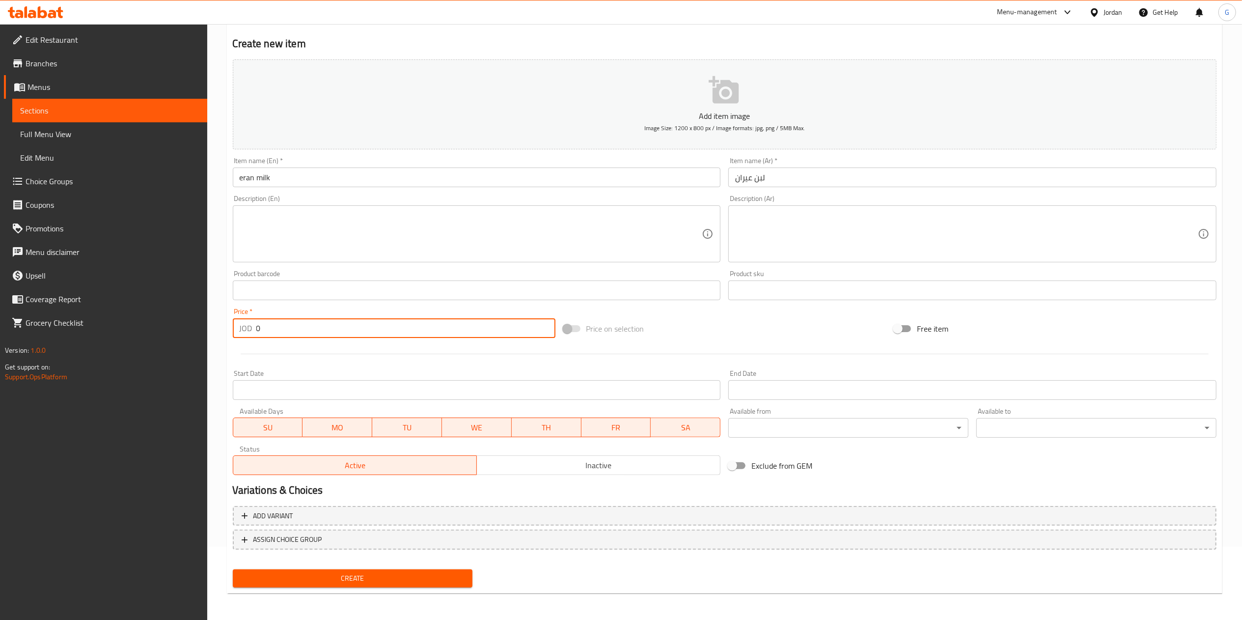
click at [321, 329] on input "0" at bounding box center [405, 328] width 299 height 20
type input "0.8"
click at [370, 571] on button "Create" at bounding box center [353, 578] width 240 height 18
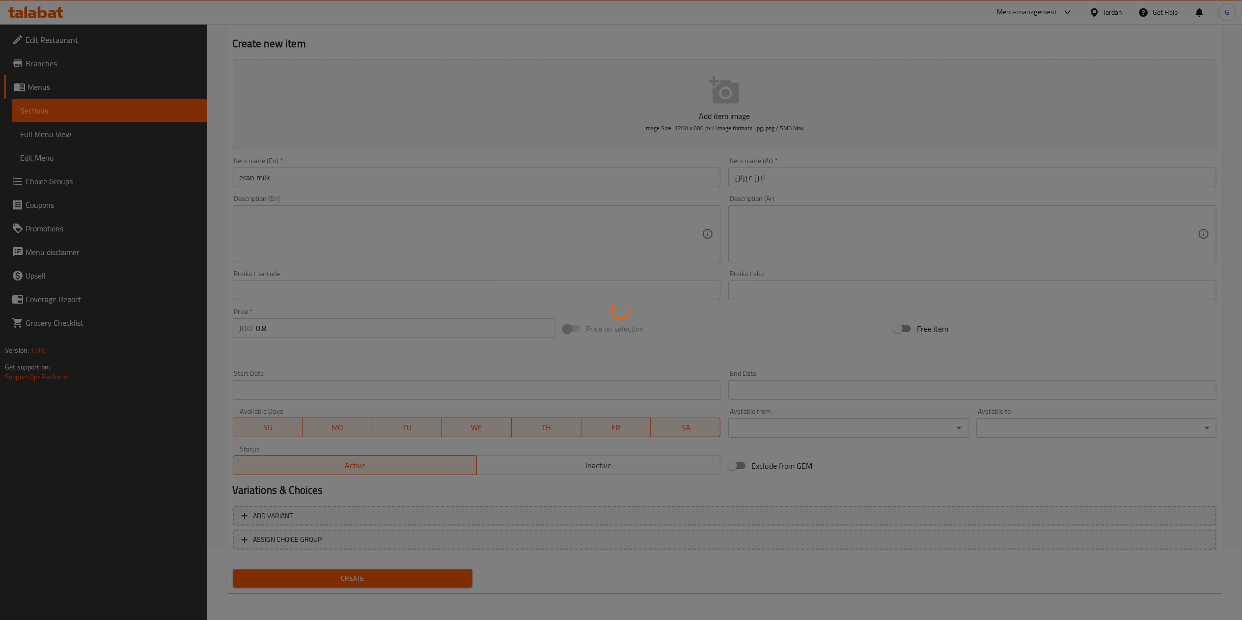
type input "0"
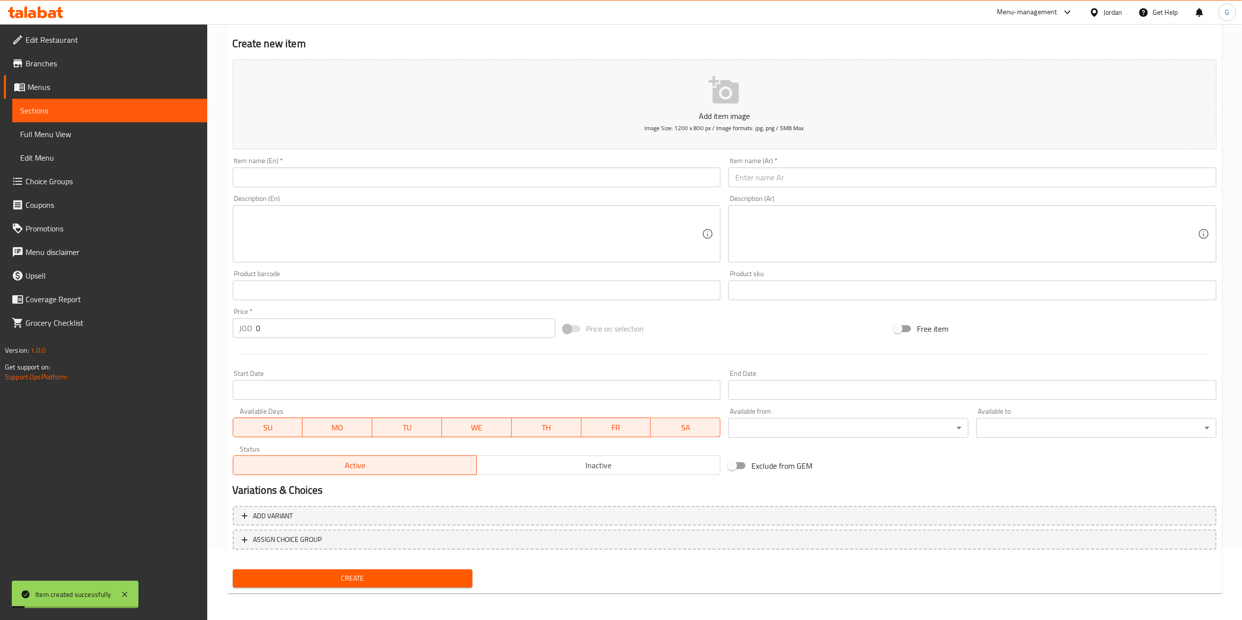
scroll to position [0, 0]
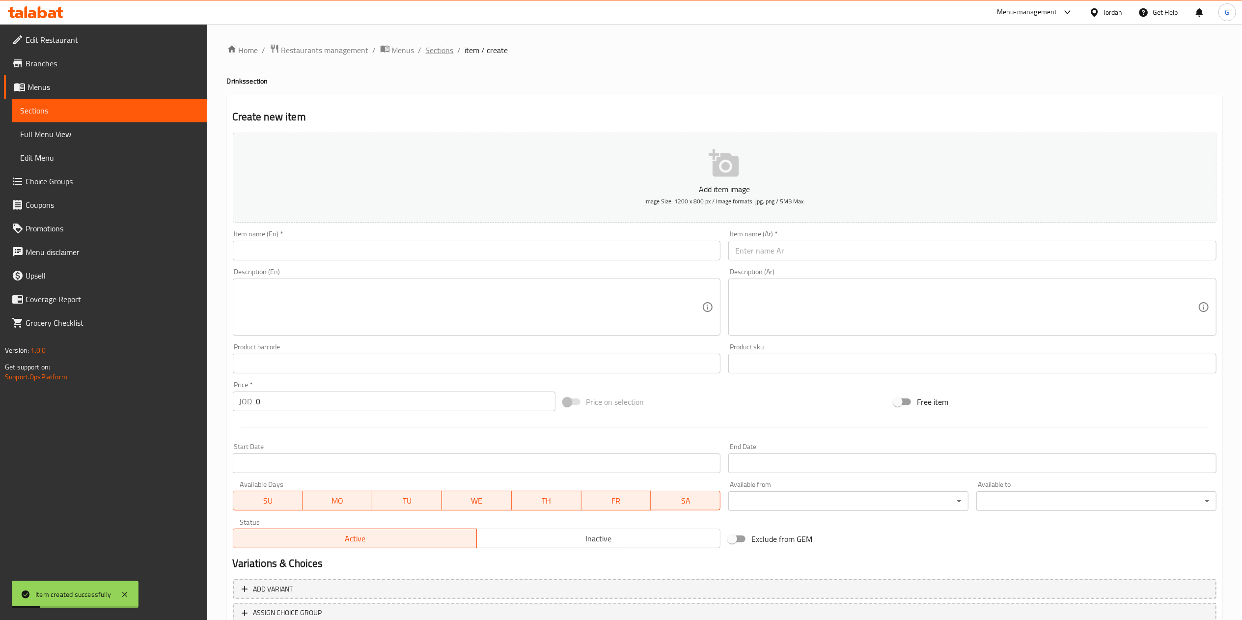
click at [451, 53] on span "Sections" at bounding box center [440, 50] width 28 height 12
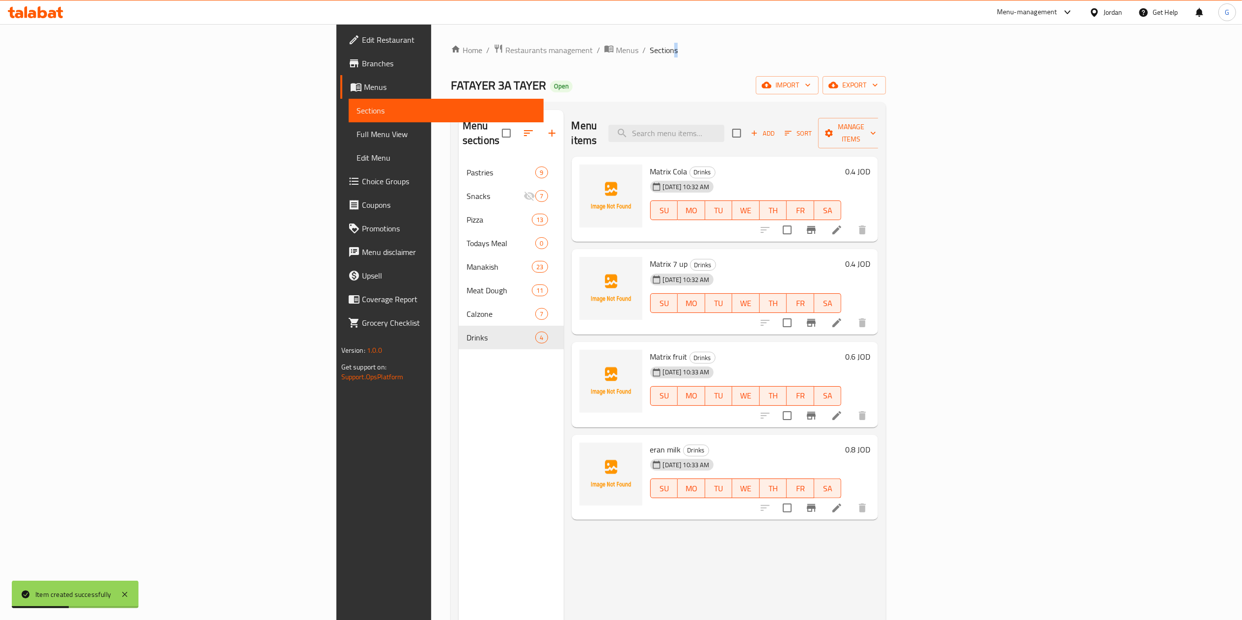
click at [650, 52] on span "Sections" at bounding box center [664, 50] width 28 height 12
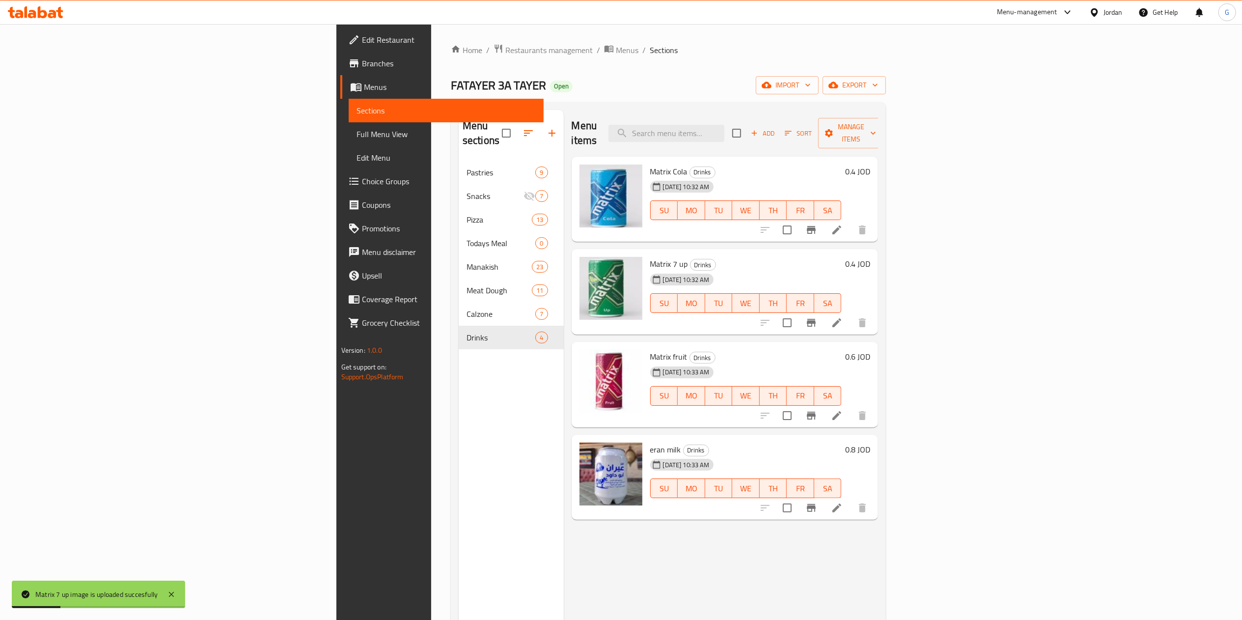
click at [643, 562] on div "Menu items Add Sort Manage items Matrix Cola Drinks 03-09-2025 10:32 AM SU MO T…" at bounding box center [721, 420] width 315 height 620
click at [505, 46] on span "Restaurants management" at bounding box center [548, 50] width 87 height 12
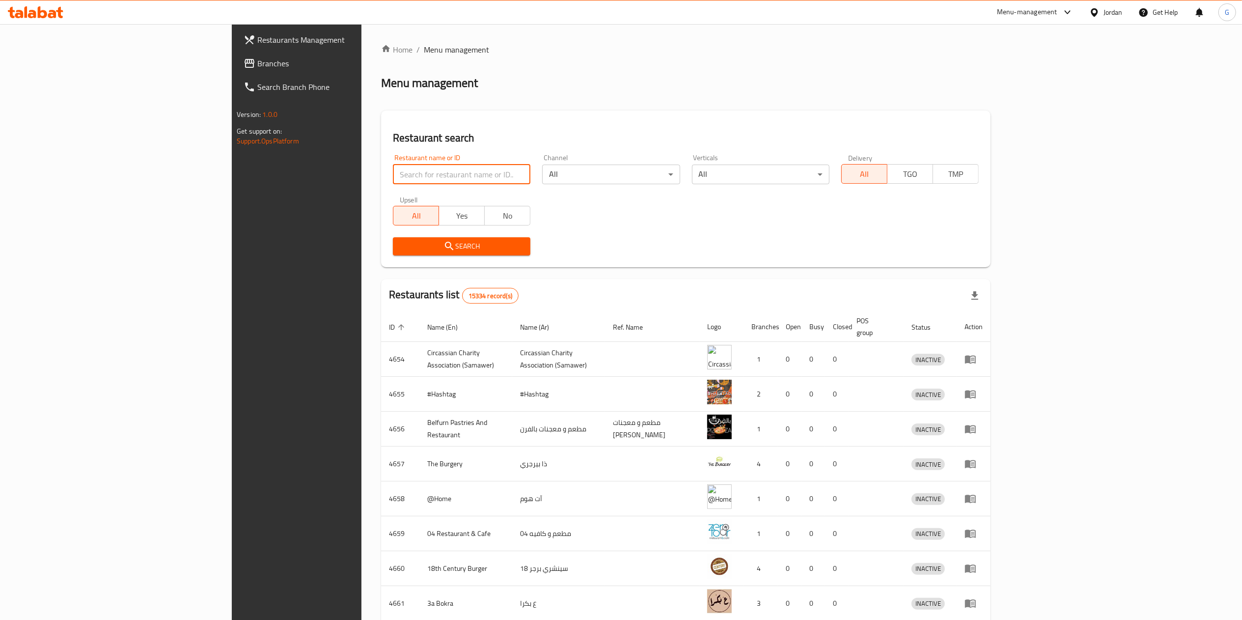
click at [393, 182] on input "search" at bounding box center [462, 175] width 138 height 20
type input "الخاثر"
click button "Search" at bounding box center [462, 246] width 138 height 18
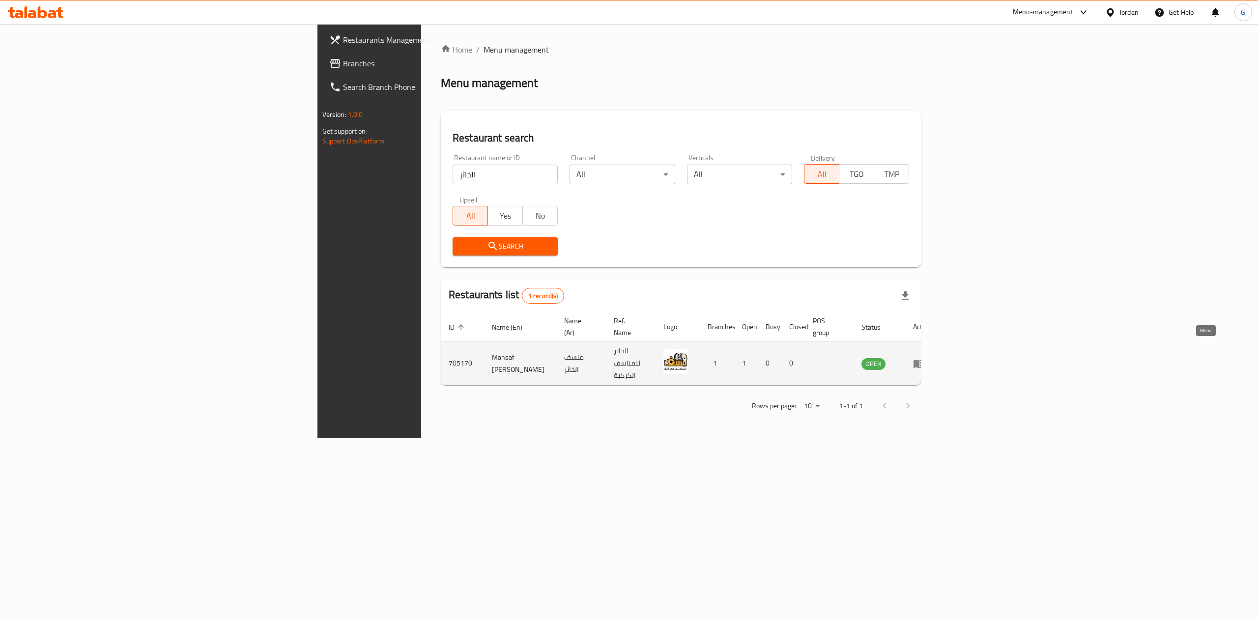
click at [924, 360] on icon "enhanced table" at bounding box center [918, 364] width 11 height 8
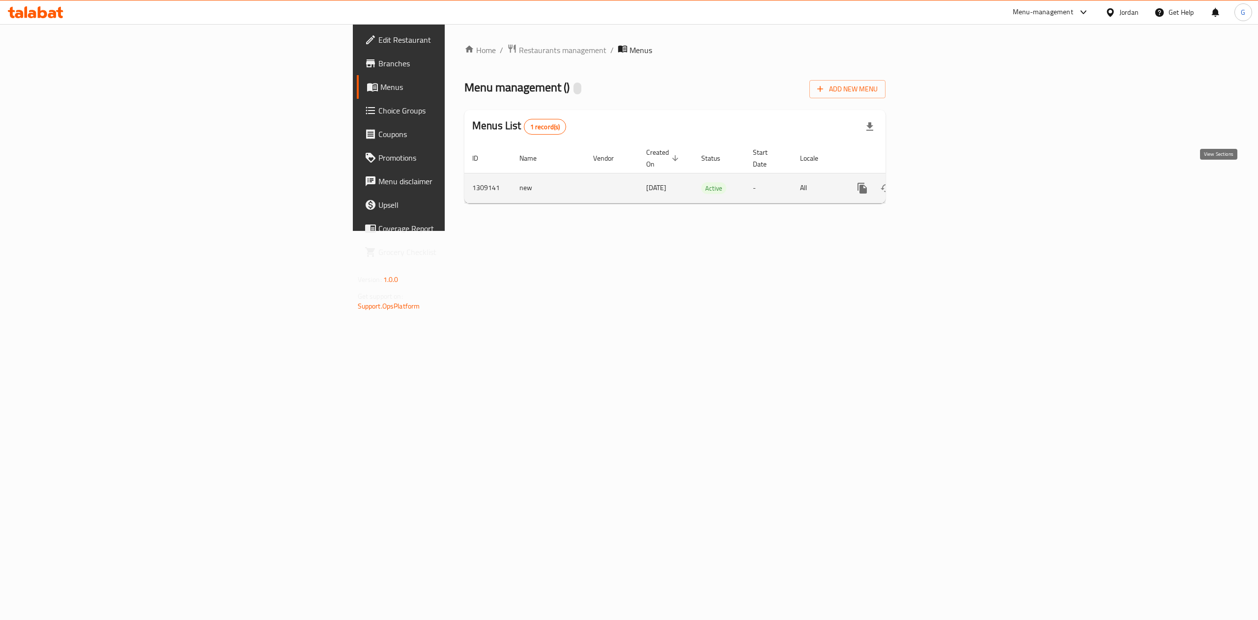
click at [937, 184] on icon "enhanced table" at bounding box center [932, 188] width 9 height 9
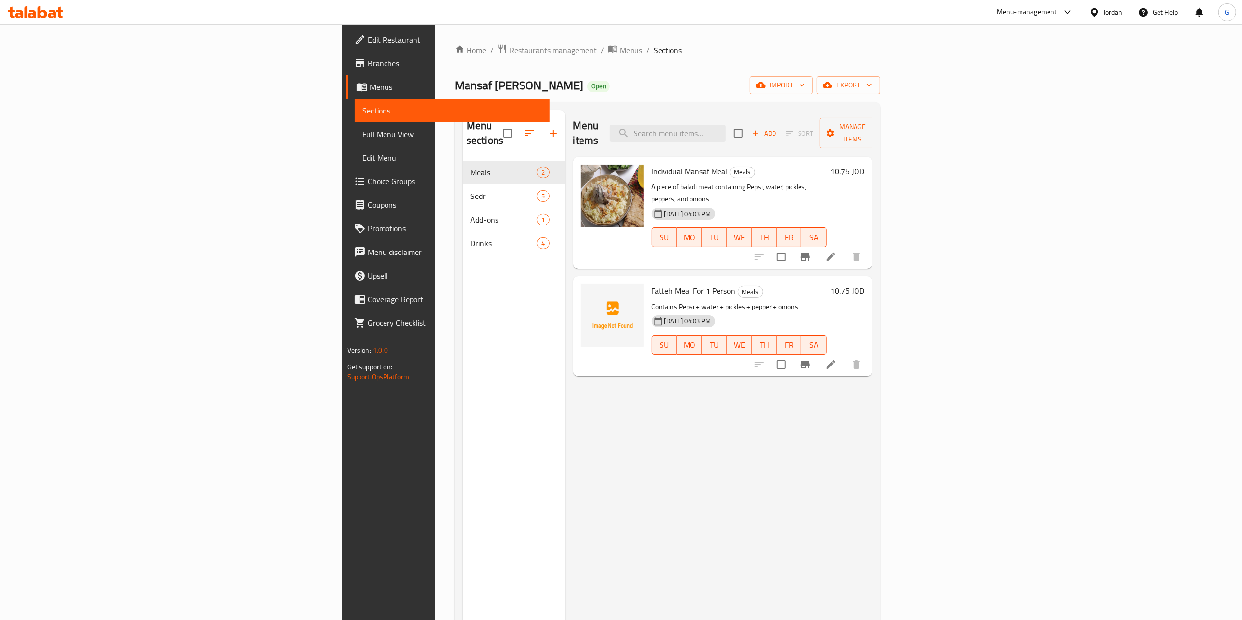
click at [845, 248] on li at bounding box center [831, 257] width 28 height 18
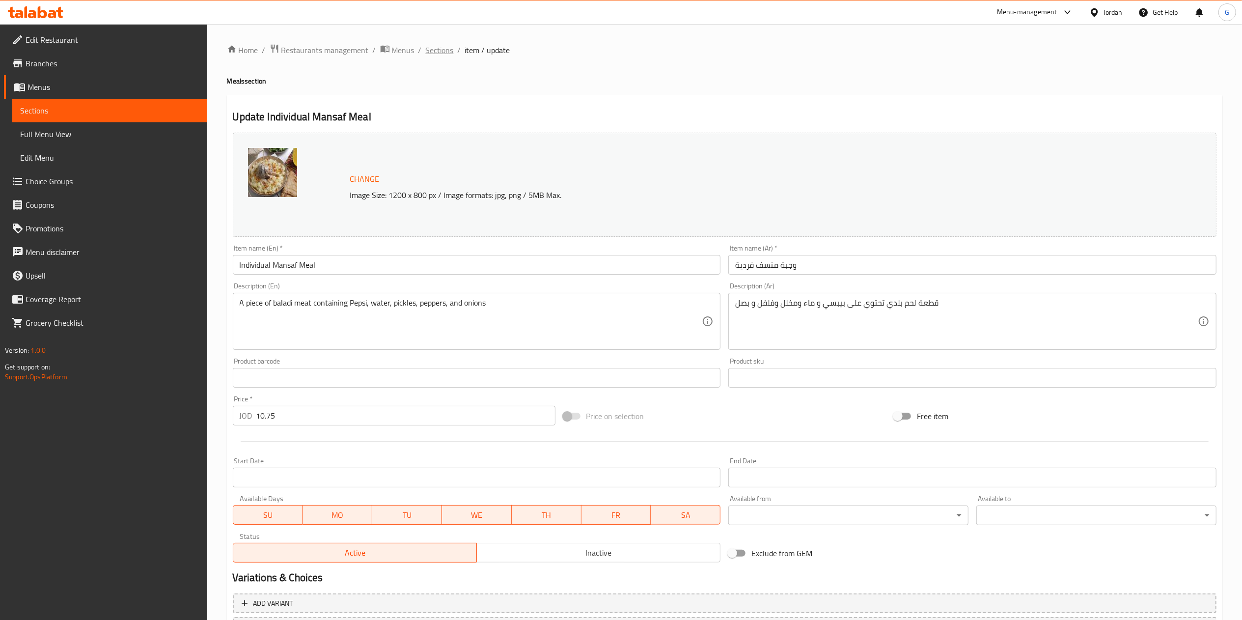
click at [439, 54] on span "Sections" at bounding box center [440, 50] width 28 height 12
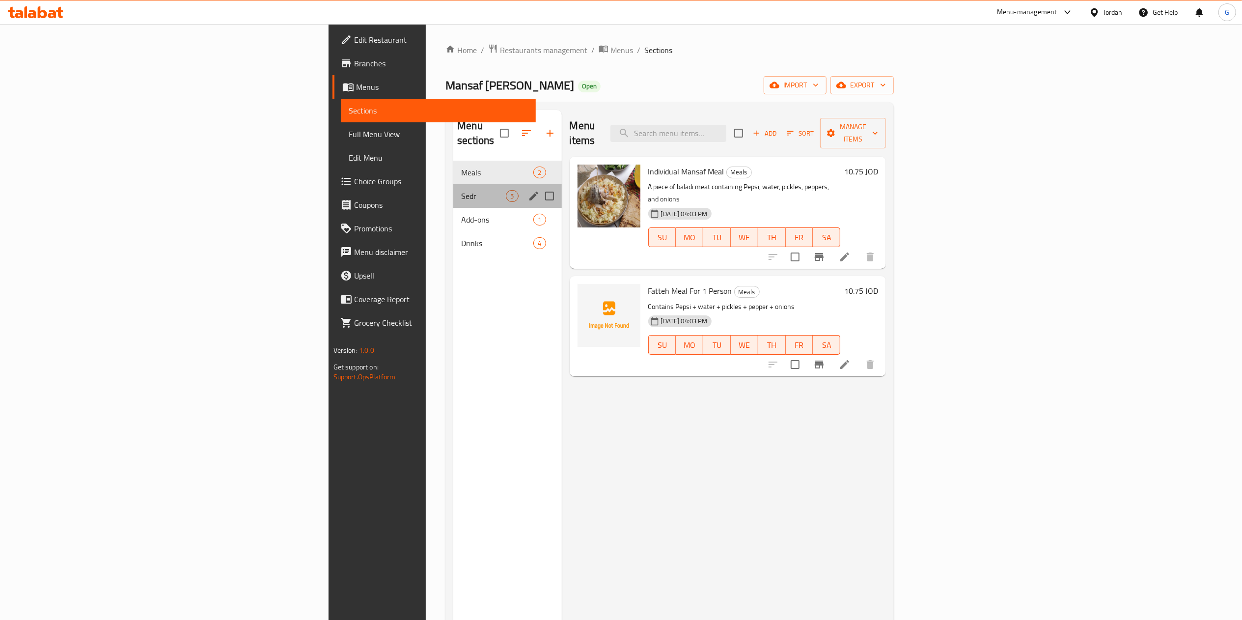
click at [453, 190] on div "Sedr 5" at bounding box center [507, 196] width 108 height 24
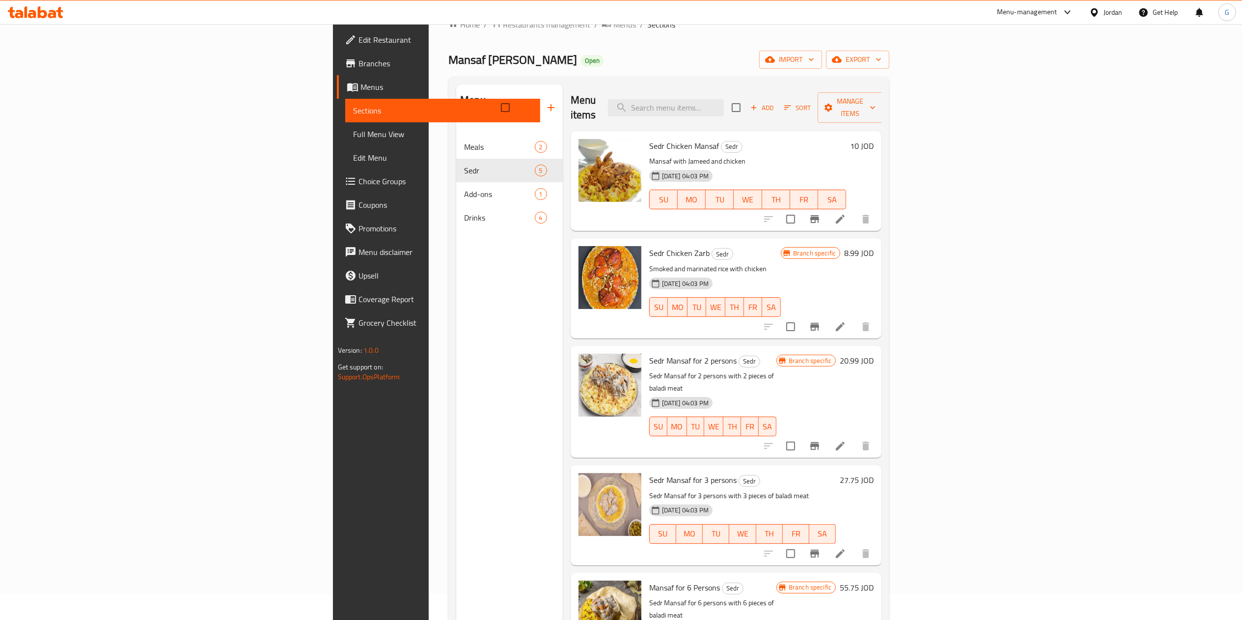
scroll to position [21, 0]
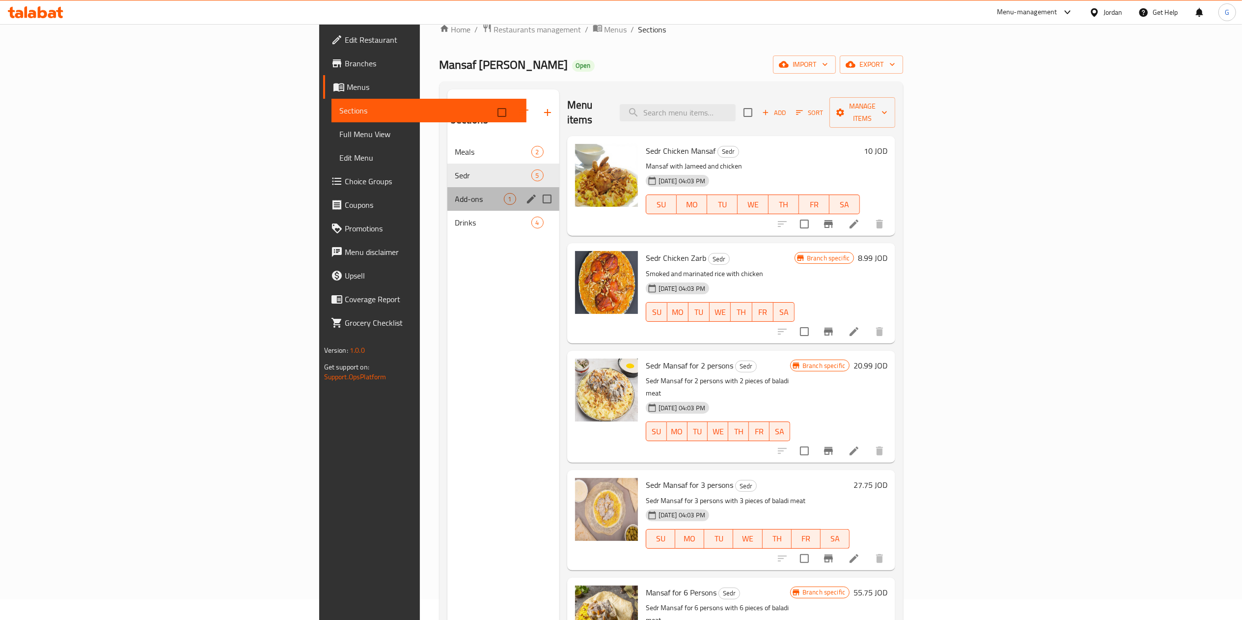
click at [448, 187] on div "Add-ons 1" at bounding box center [504, 199] width 112 height 24
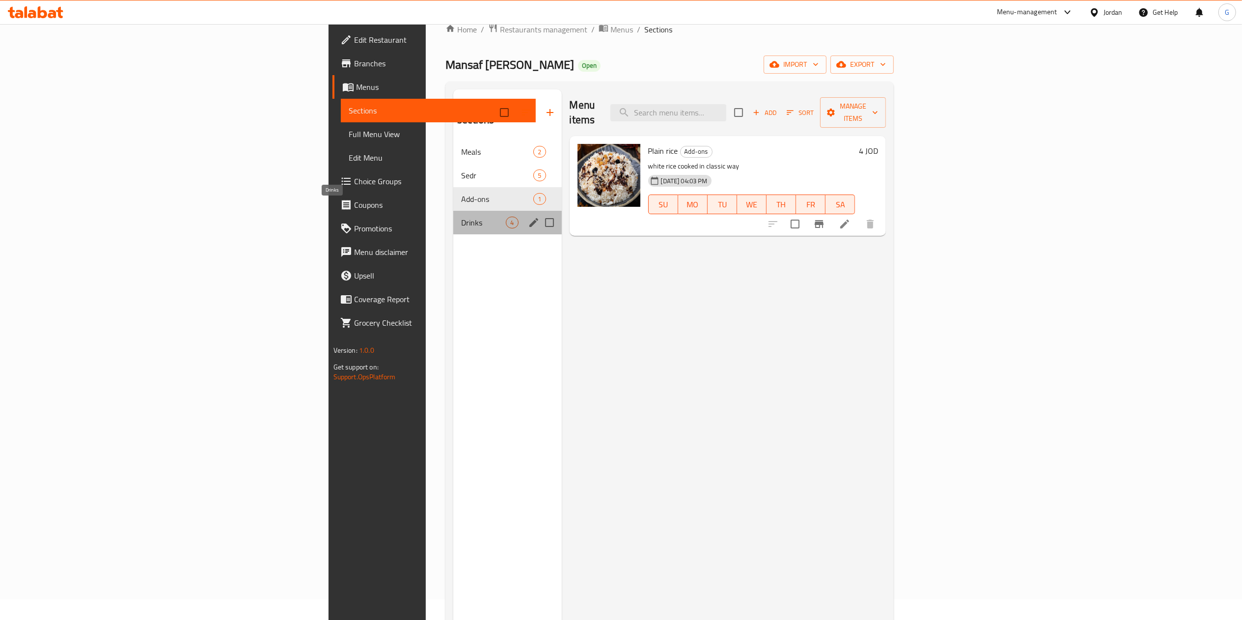
click at [461, 217] on span "Drinks" at bounding box center [483, 223] width 45 height 12
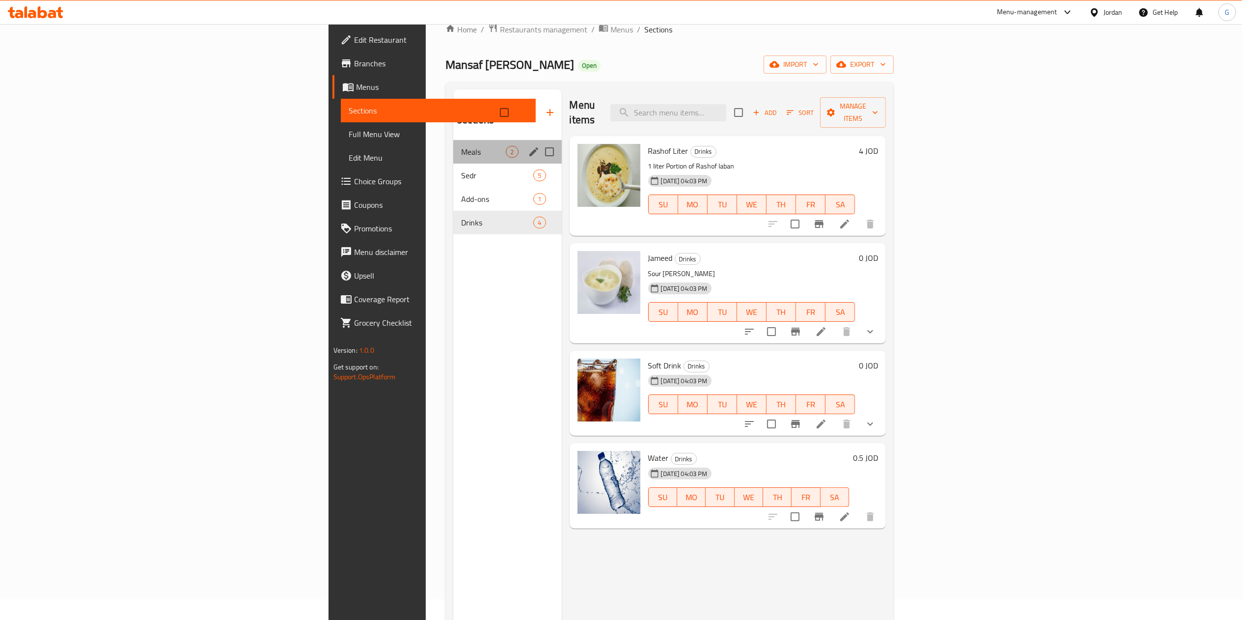
click at [453, 140] on div "Meals 2" at bounding box center [507, 152] width 108 height 24
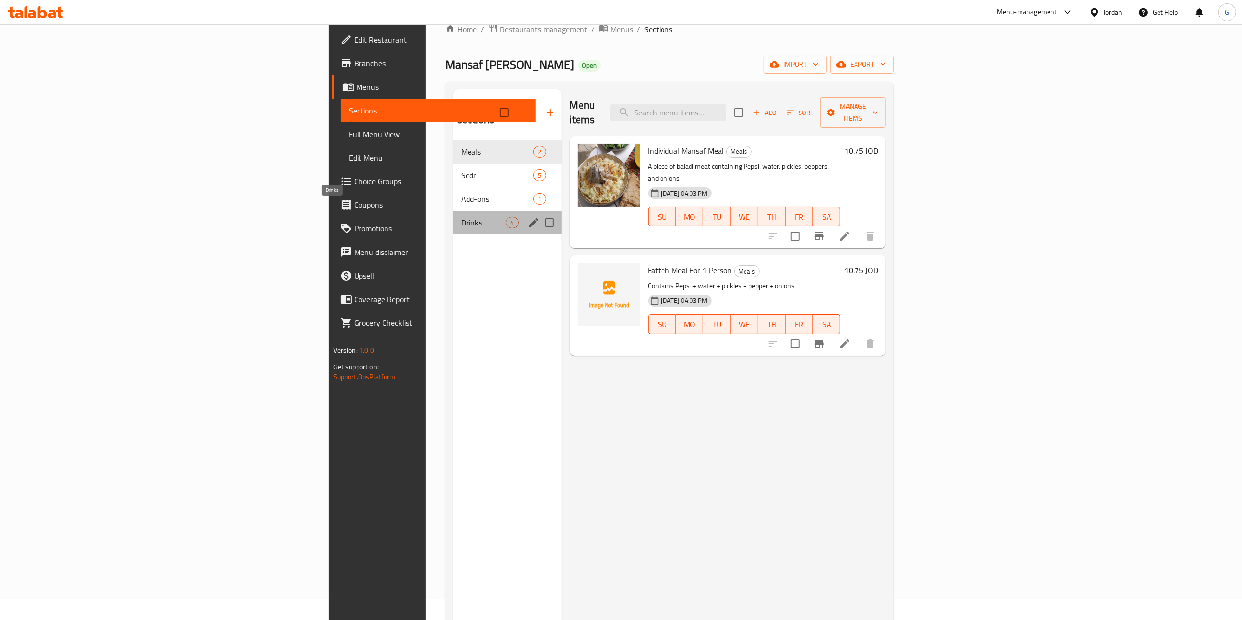
click at [461, 217] on span "Drinks" at bounding box center [483, 223] width 45 height 12
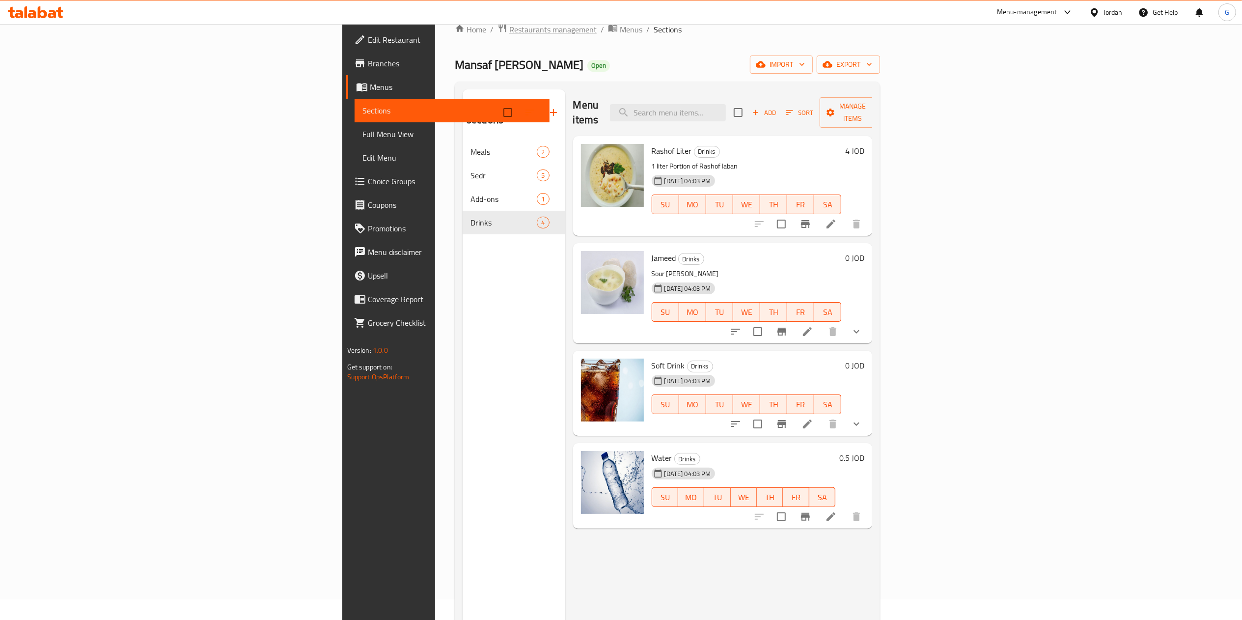
click at [509, 29] on span "Restaurants management" at bounding box center [552, 30] width 87 height 12
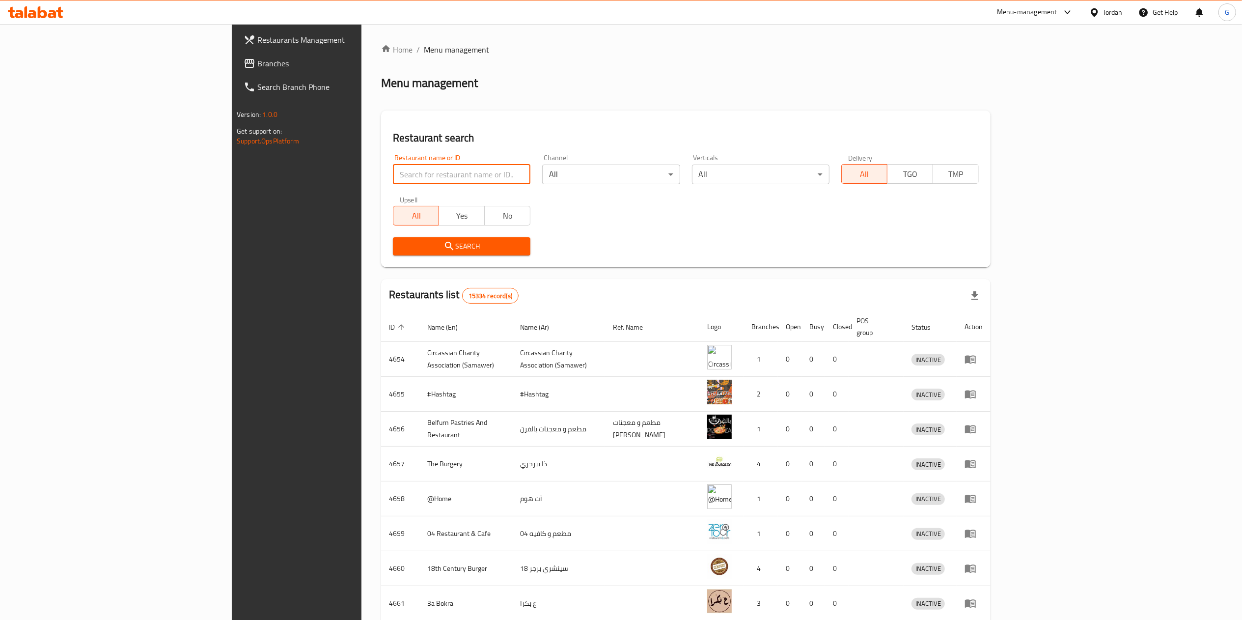
click at [394, 171] on input "search" at bounding box center [462, 175] width 138 height 20
click button "Search" at bounding box center [462, 246] width 138 height 18
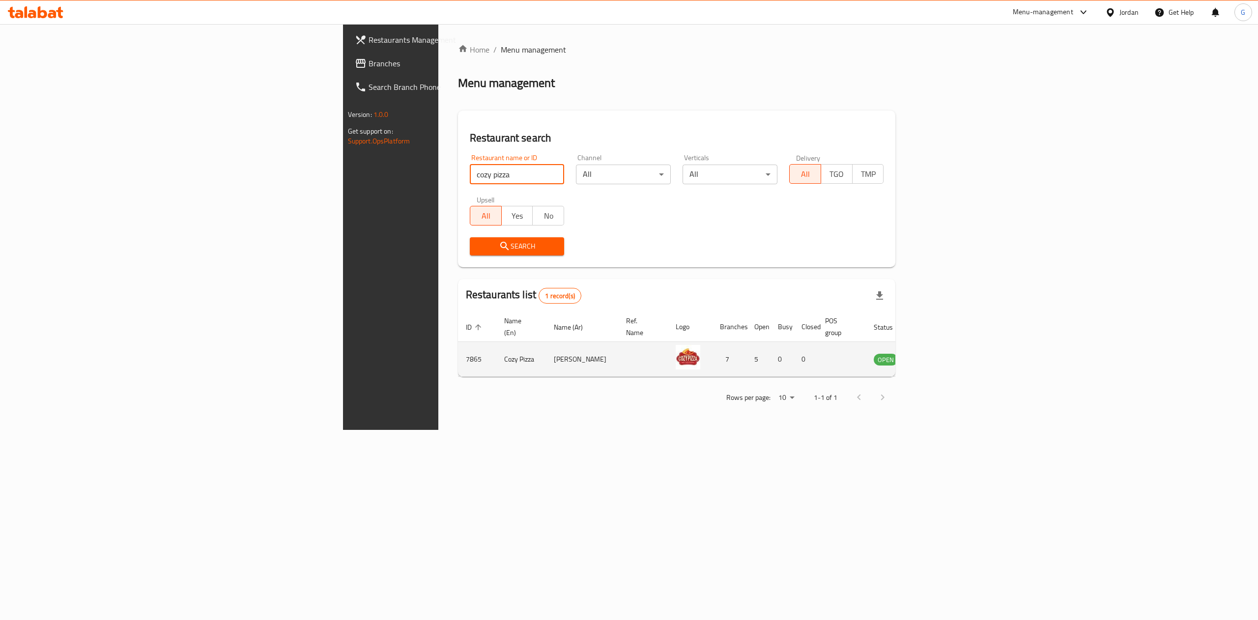
click at [458, 353] on td "7865" at bounding box center [477, 359] width 38 height 35
copy td "7865"
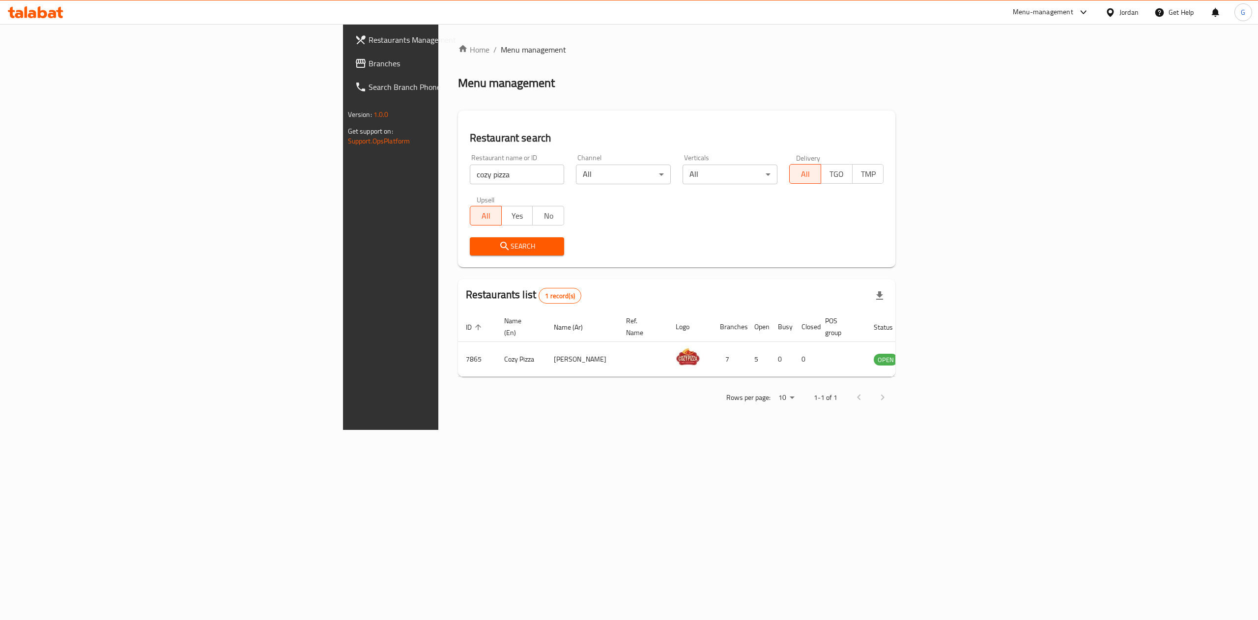
click at [915, 426] on div "Home / Menu management Menu management Restaurant search Restaurant name or ID …" at bounding box center [676, 227] width 477 height 406
click at [470, 180] on input "cozy pizza" at bounding box center [517, 175] width 95 height 20
click button "Search" at bounding box center [517, 246] width 95 height 18
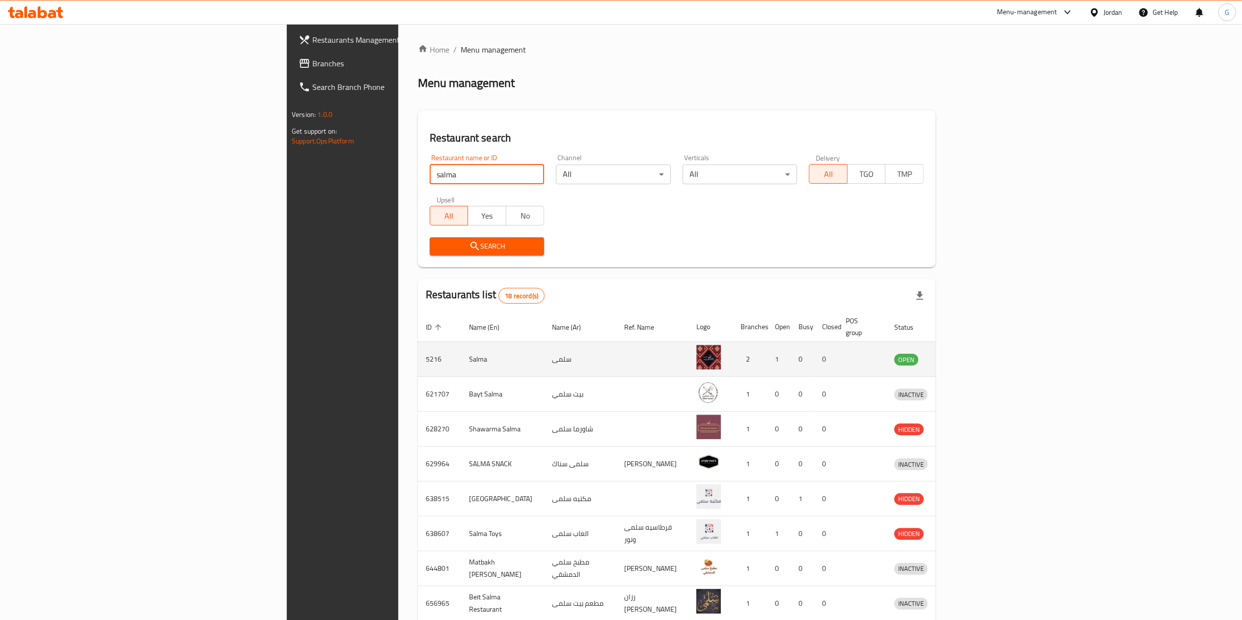
click at [418, 353] on td "5216" at bounding box center [439, 359] width 43 height 35
copy td "5216"
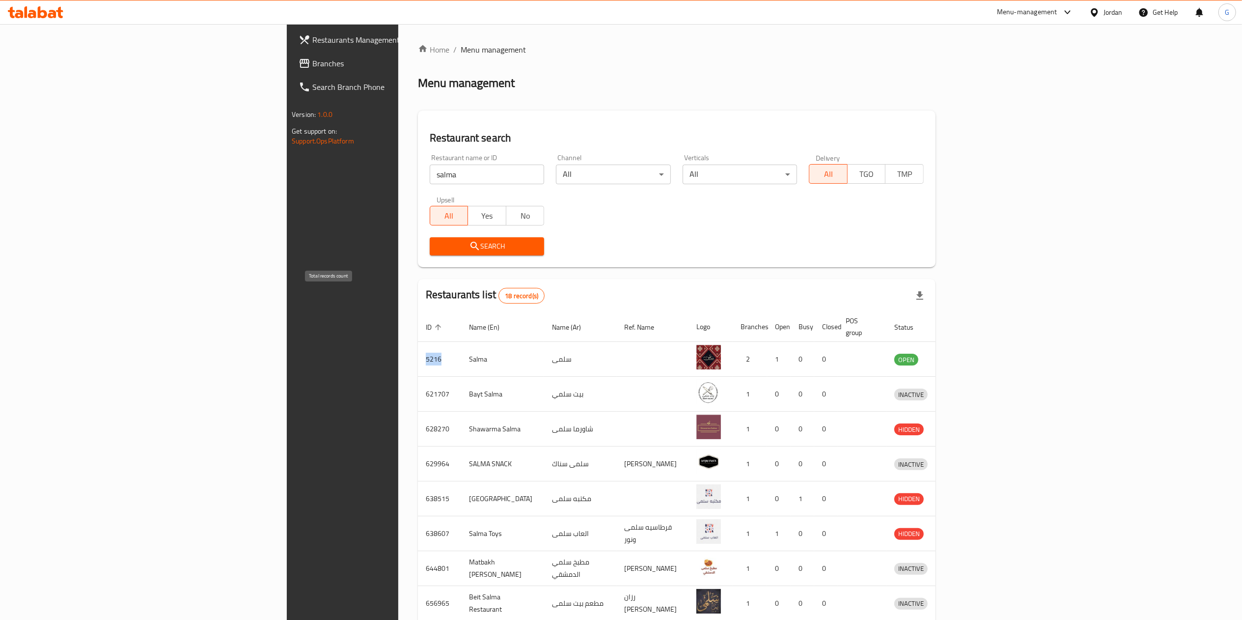
copy td "5216"
click at [430, 177] on input "salma" at bounding box center [487, 175] width 115 height 20
click button "Search" at bounding box center [487, 246] width 115 height 18
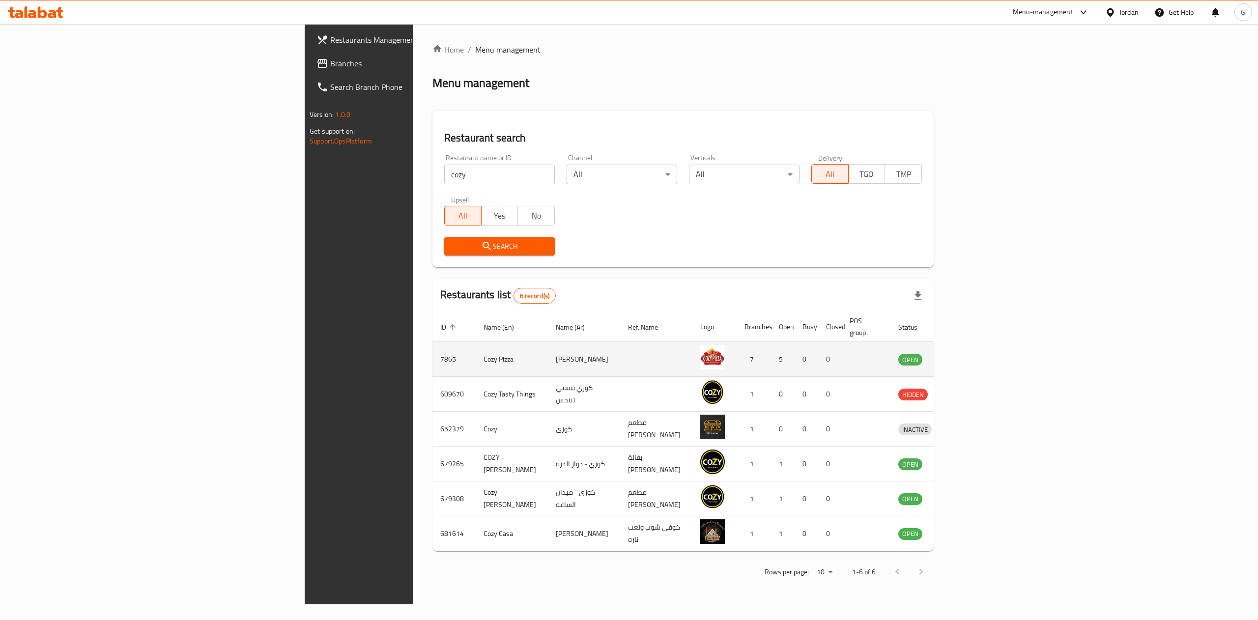
click at [432, 345] on td "7865" at bounding box center [453, 359] width 43 height 35
copy td "7865"
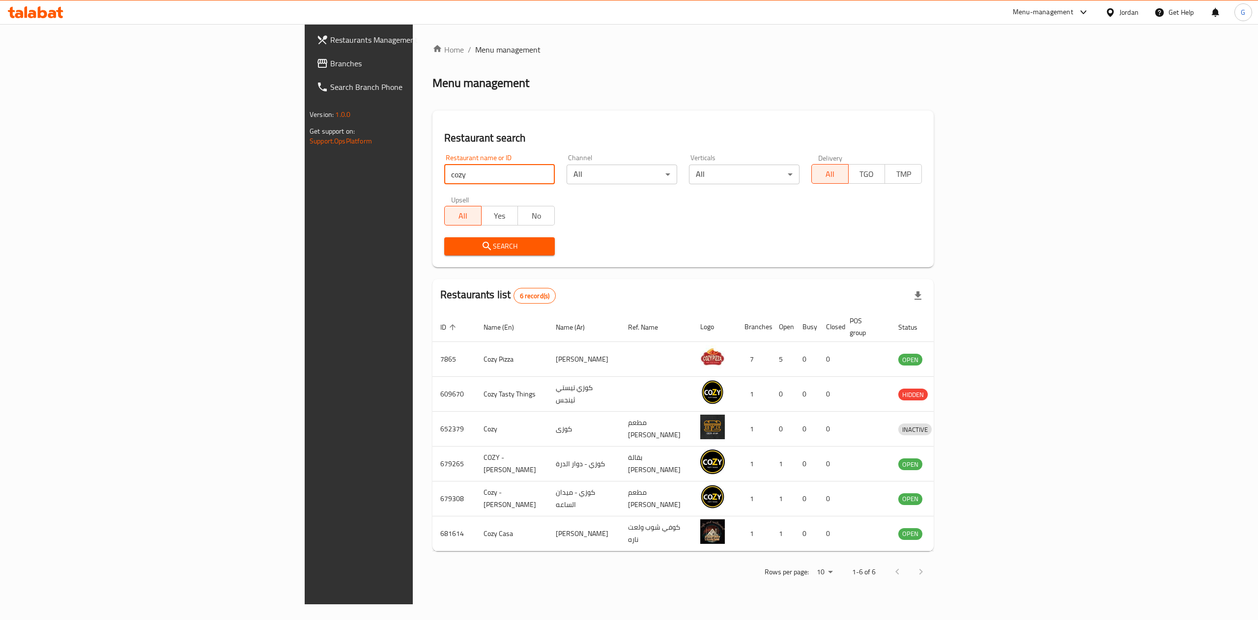
click at [444, 172] on input "cozy" at bounding box center [499, 175] width 111 height 20
click button "Search" at bounding box center [499, 246] width 111 height 18
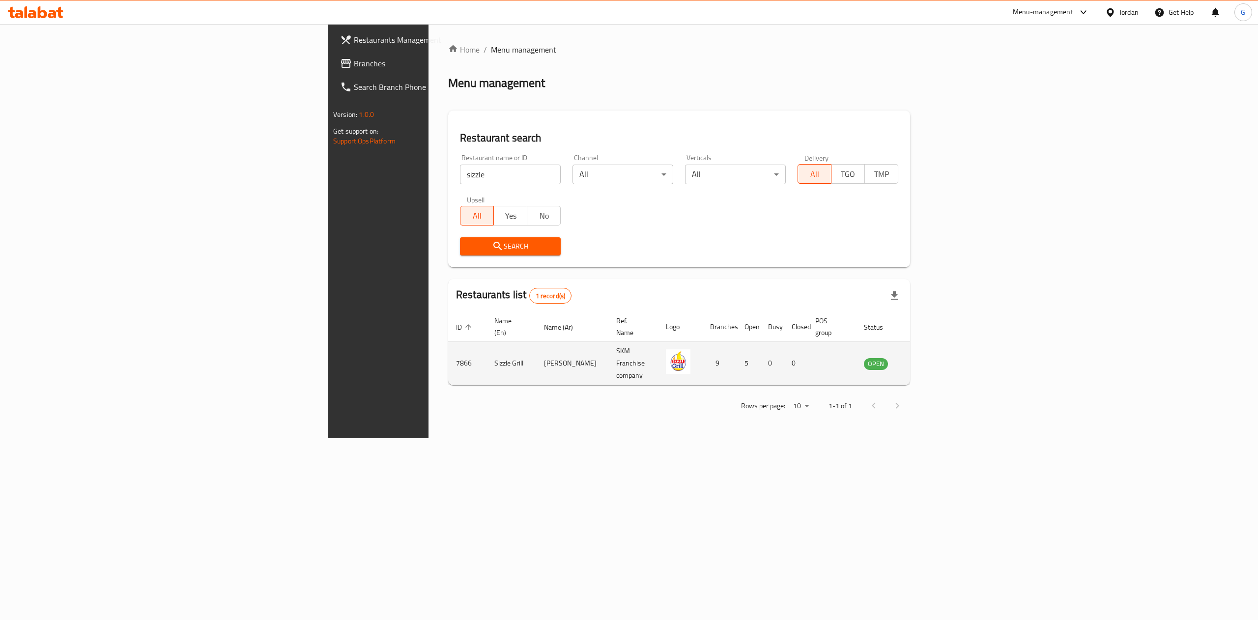
click at [448, 343] on td "7866" at bounding box center [467, 363] width 38 height 43
copy td "7866"
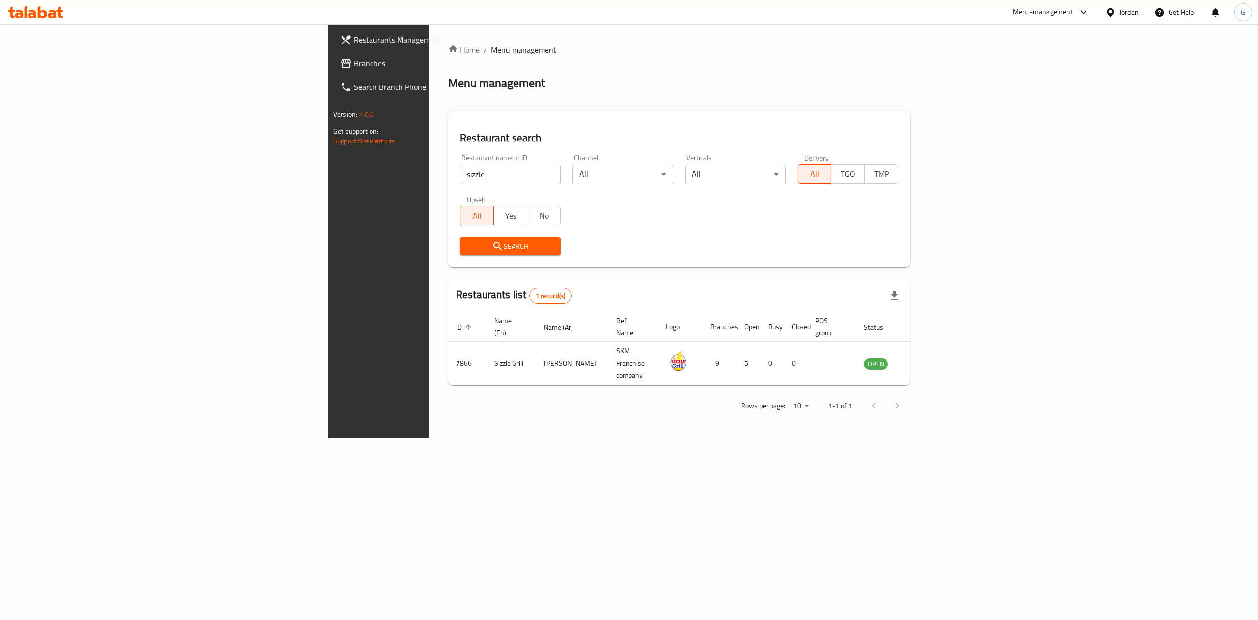
click at [460, 174] on input "sizzle" at bounding box center [510, 175] width 101 height 20
click button "Search" at bounding box center [510, 246] width 101 height 18
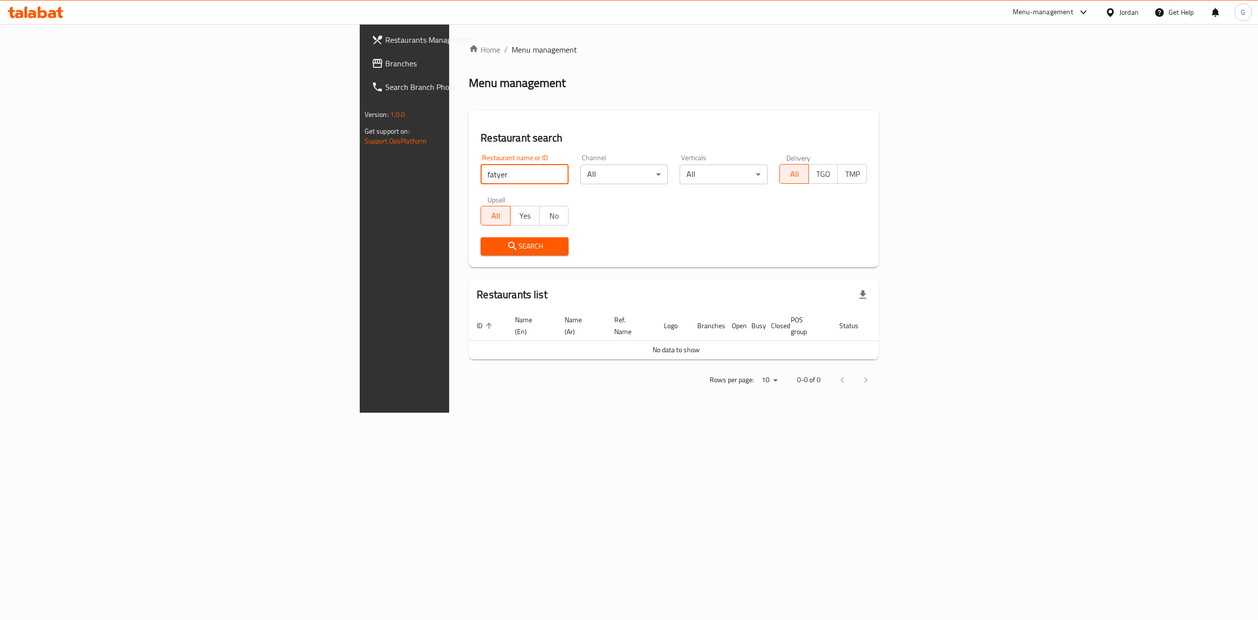
paste input "FATAYER 3A TAYER"
type input "FATAYER 3A TAYER"
click button "Search" at bounding box center [524, 246] width 88 height 18
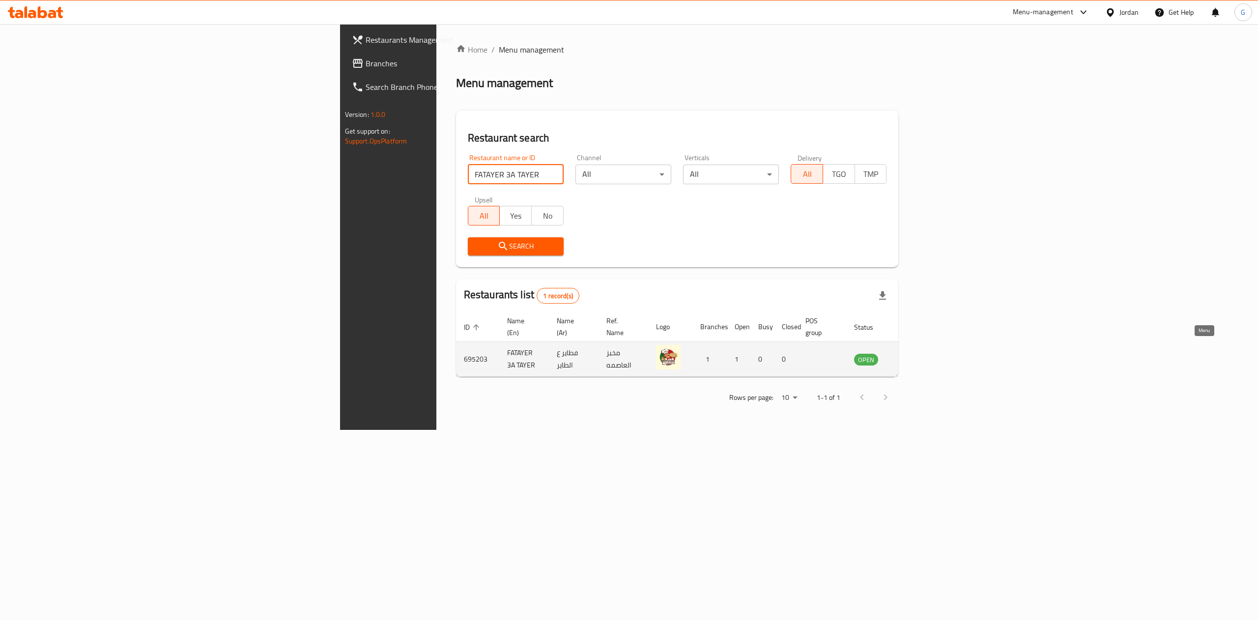
click at [917, 356] on icon "enhanced table" at bounding box center [911, 360] width 11 height 8
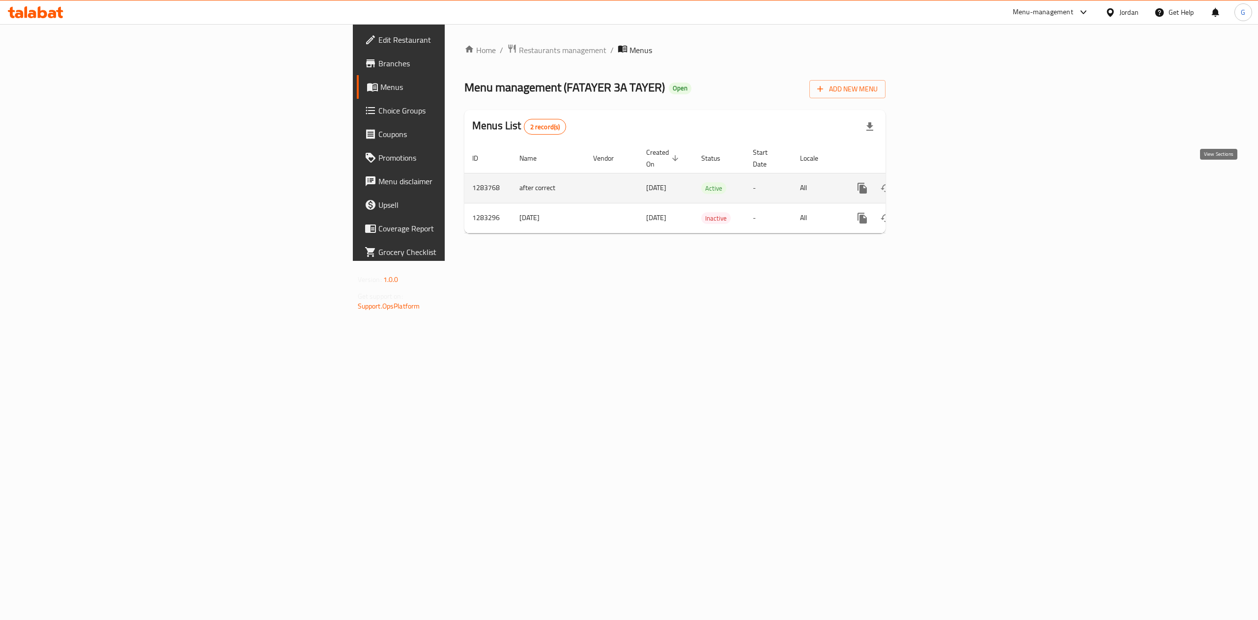
click at [939, 182] on icon "enhanced table" at bounding box center [933, 188] width 12 height 12
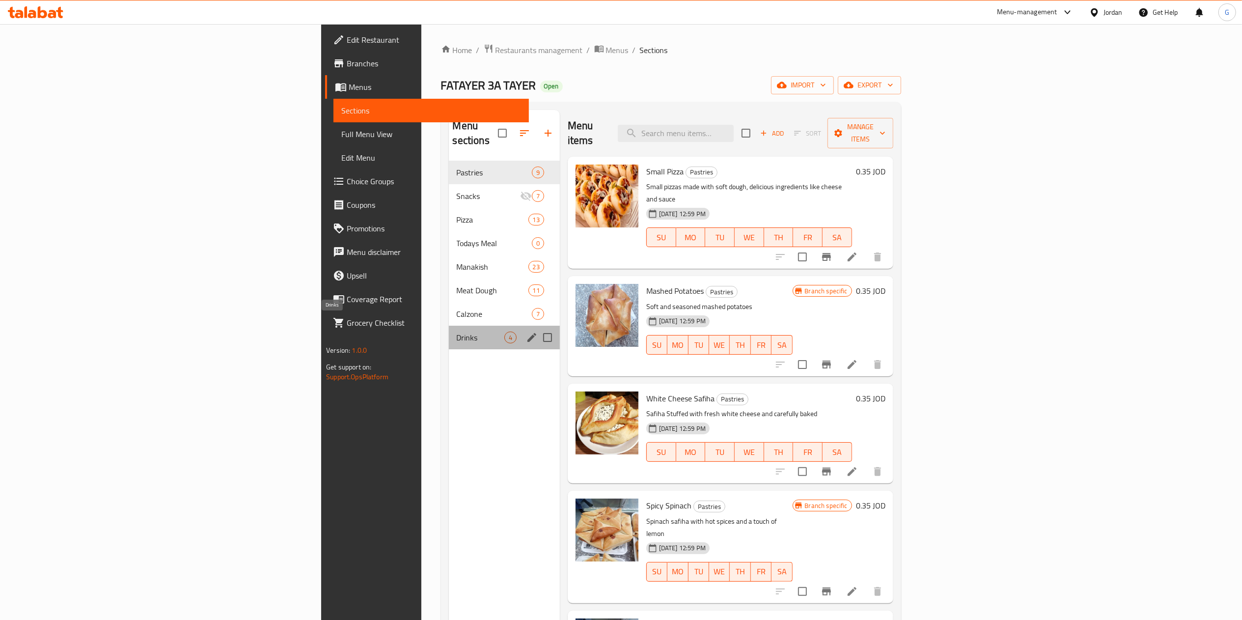
click at [457, 332] on span "Drinks" at bounding box center [481, 338] width 48 height 12
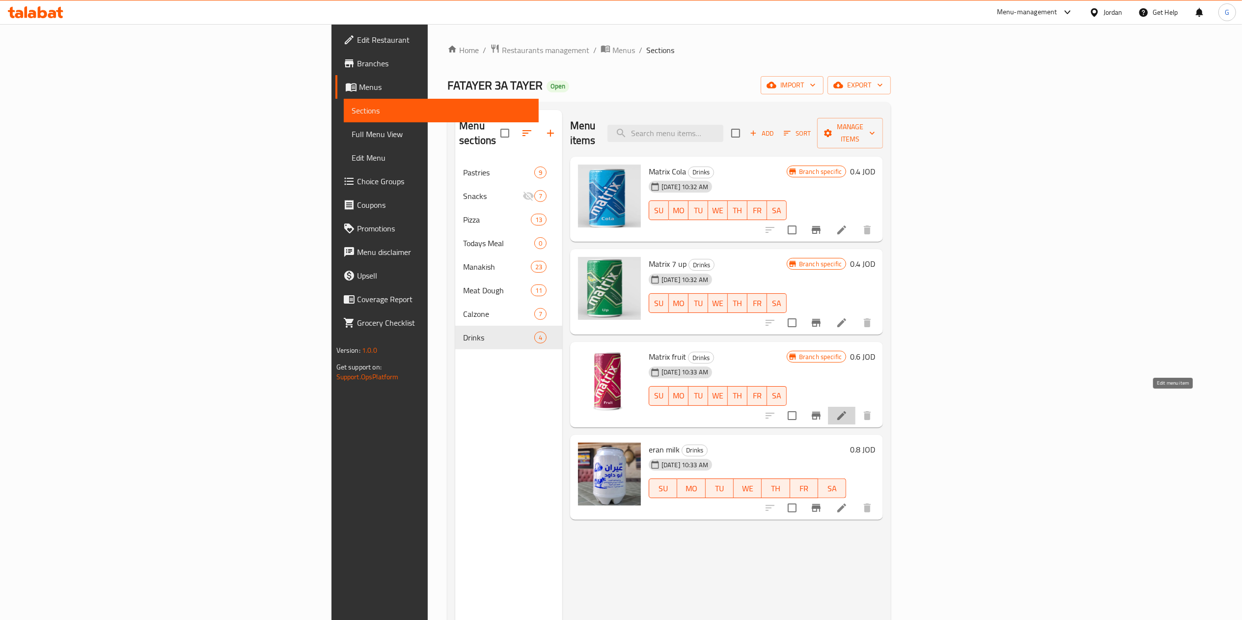
click at [848, 410] on icon at bounding box center [842, 416] width 12 height 12
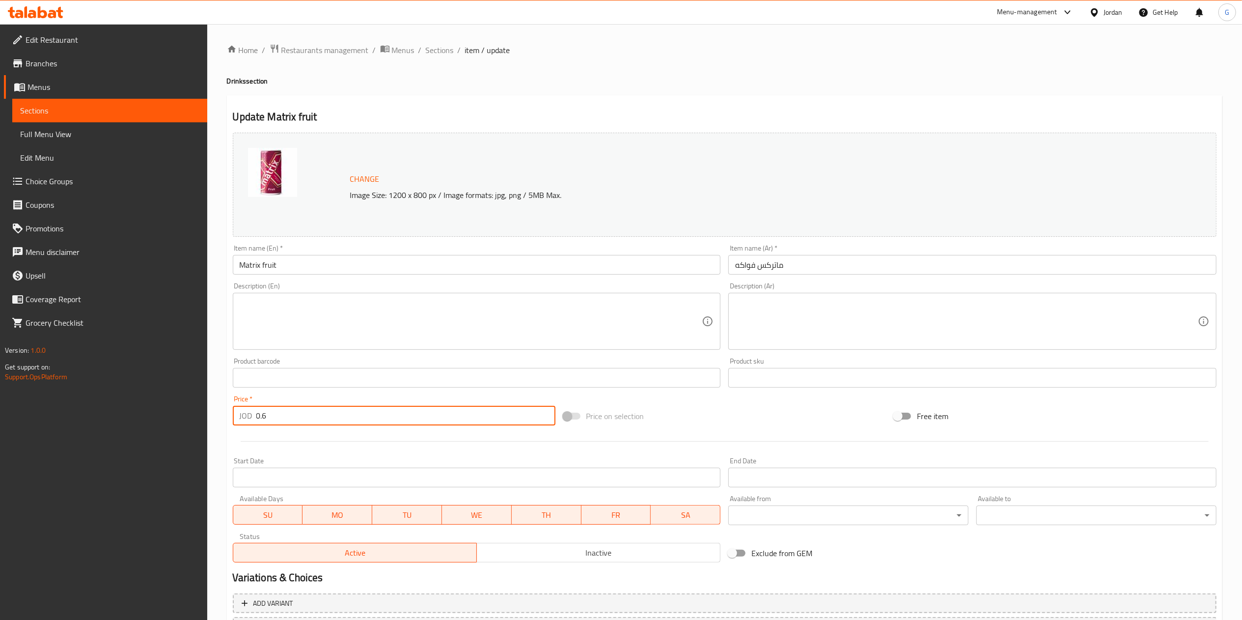
click at [316, 417] on input "0.6" at bounding box center [405, 416] width 299 height 20
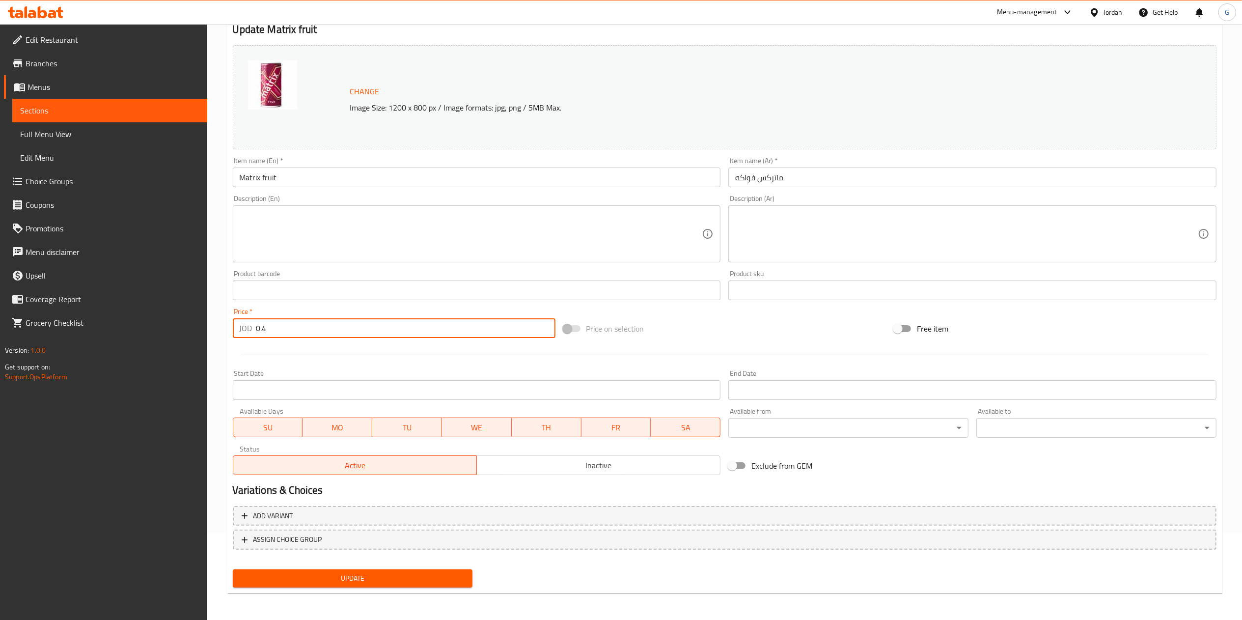
type input "0.4"
click at [440, 579] on span "Update" at bounding box center [353, 578] width 224 height 12
